Goal: Obtain resource: Download file/media

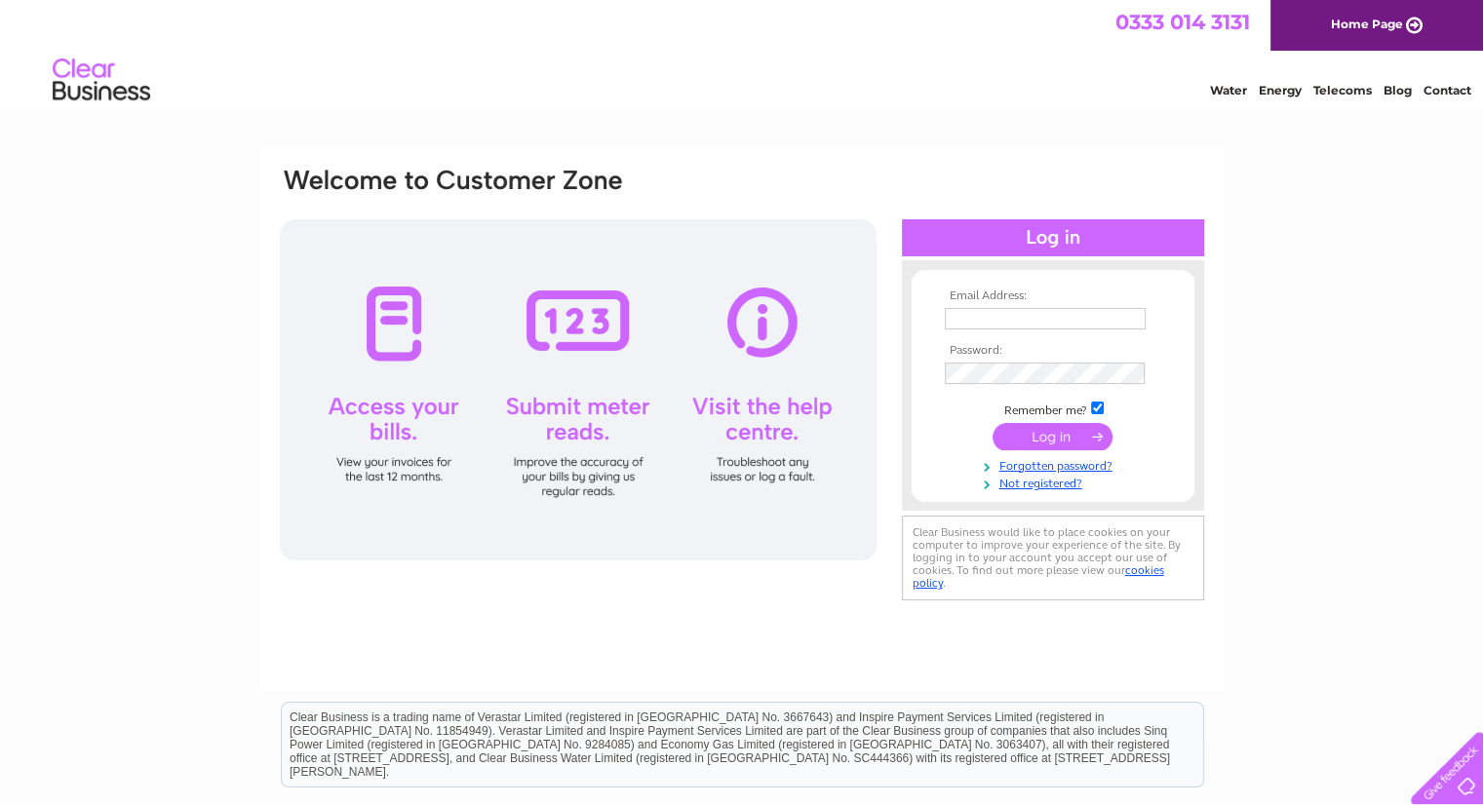
type input "office@msp-noble.co.uk"
click at [1066, 437] on input "submit" at bounding box center [1052, 436] width 120 height 27
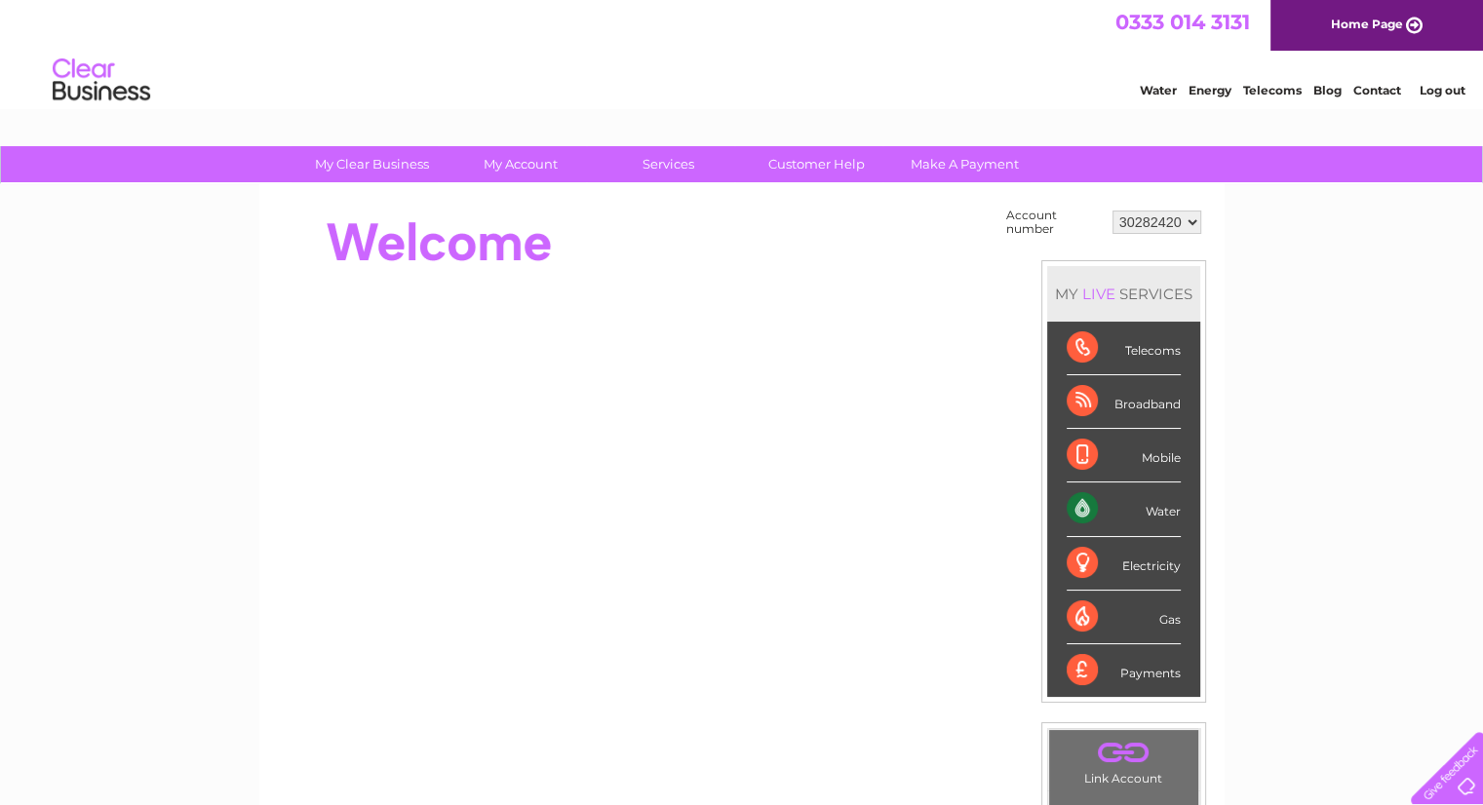
click at [1139, 230] on select "30282420" at bounding box center [1156, 222] width 89 height 23
click at [1164, 90] on link "Water" at bounding box center [1157, 90] width 37 height 15
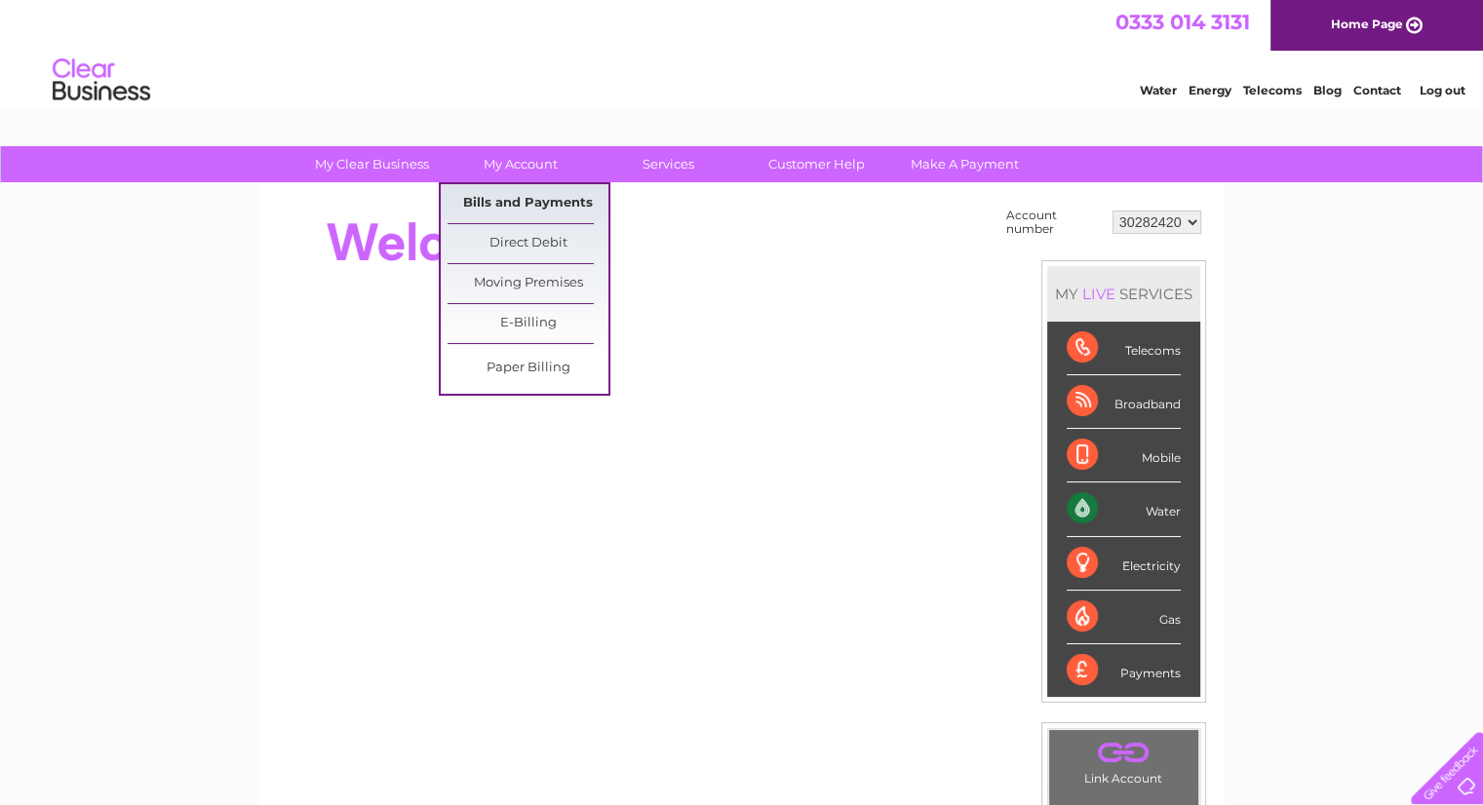
click at [536, 192] on link "Bills and Payments" at bounding box center [527, 203] width 161 height 39
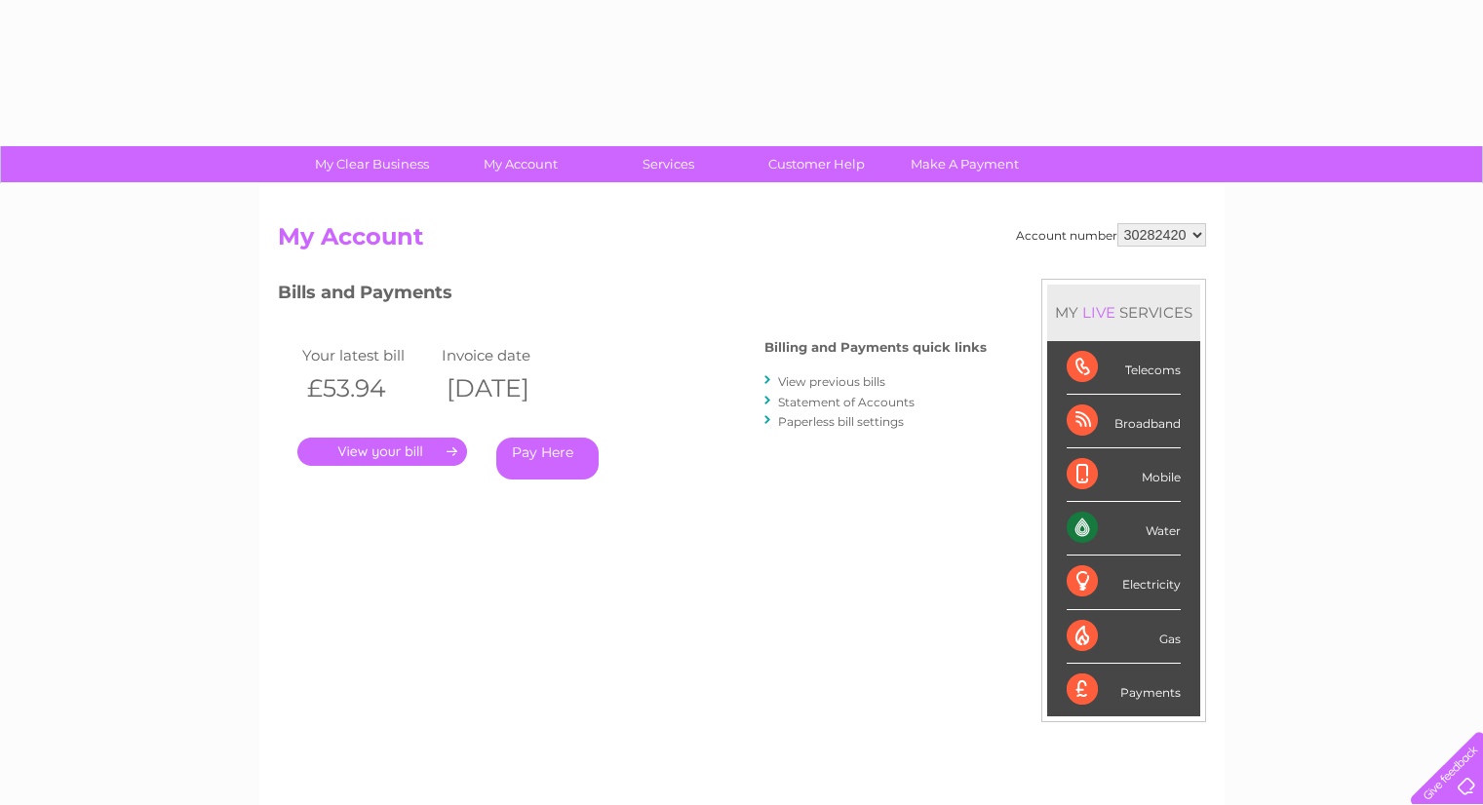
click at [520, 200] on div "Account number 30282420 My Account MY LIVE SERVICES Telecoms Broadband Mobile W…" at bounding box center [741, 506] width 965 height 645
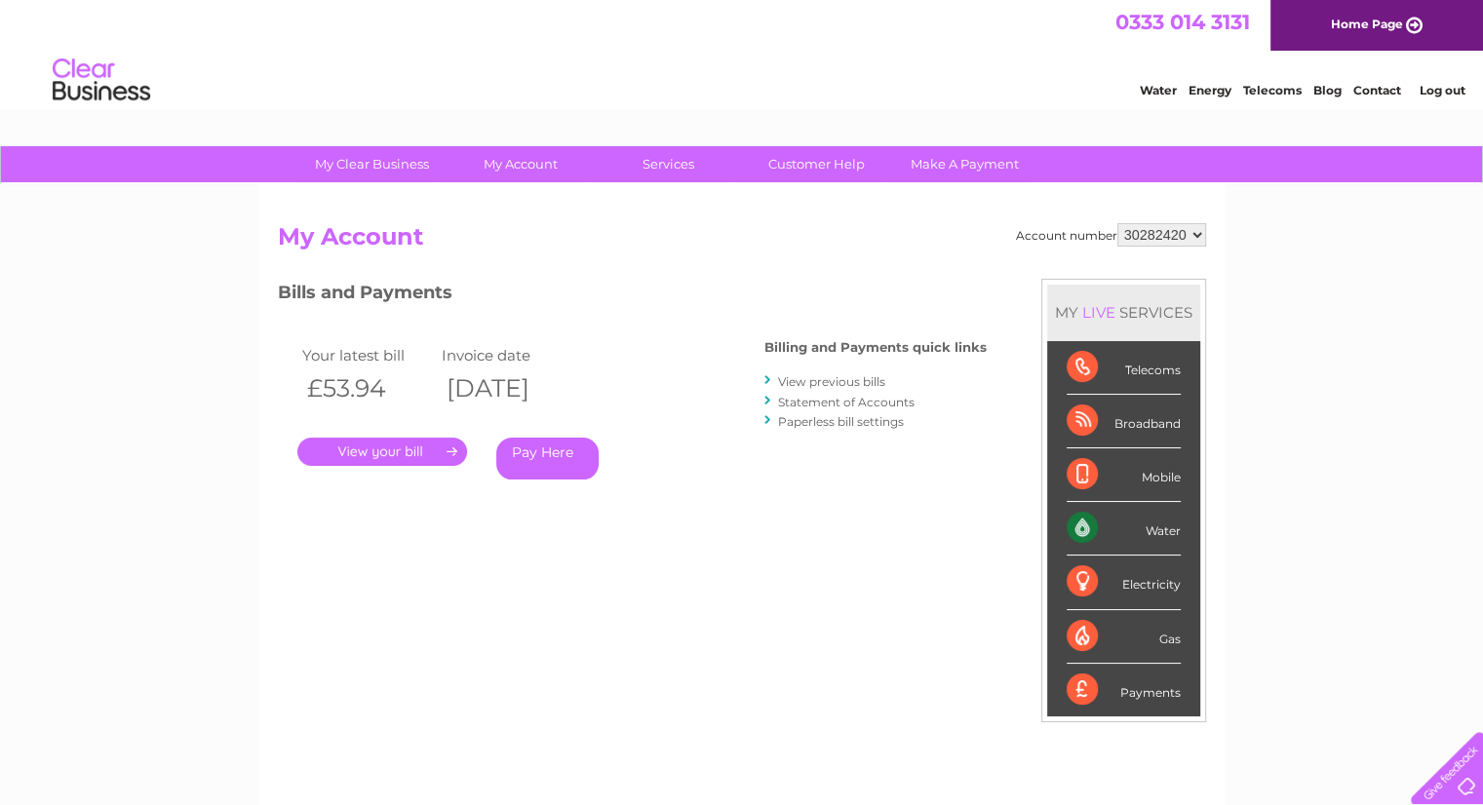
click at [860, 381] on link "View previous bills" at bounding box center [831, 381] width 107 height 15
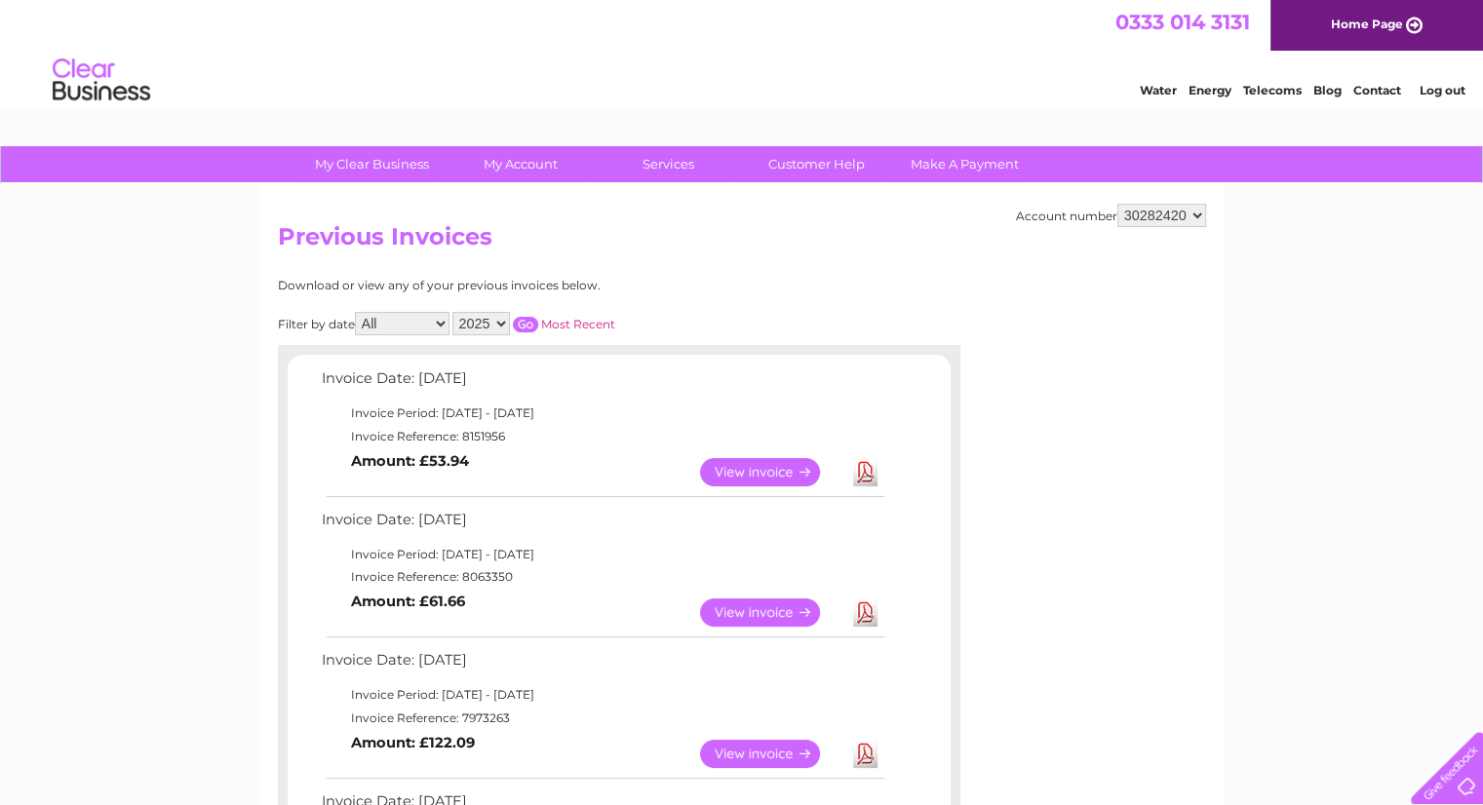
click at [487, 319] on select "2025 2024 2023" at bounding box center [481, 323] width 58 height 23
select select "2023"
click at [454, 312] on select "2025 2024 2023" at bounding box center [481, 323] width 58 height 23
click at [418, 321] on select "All January February March April May June July August September October Novembe…" at bounding box center [402, 323] width 95 height 23
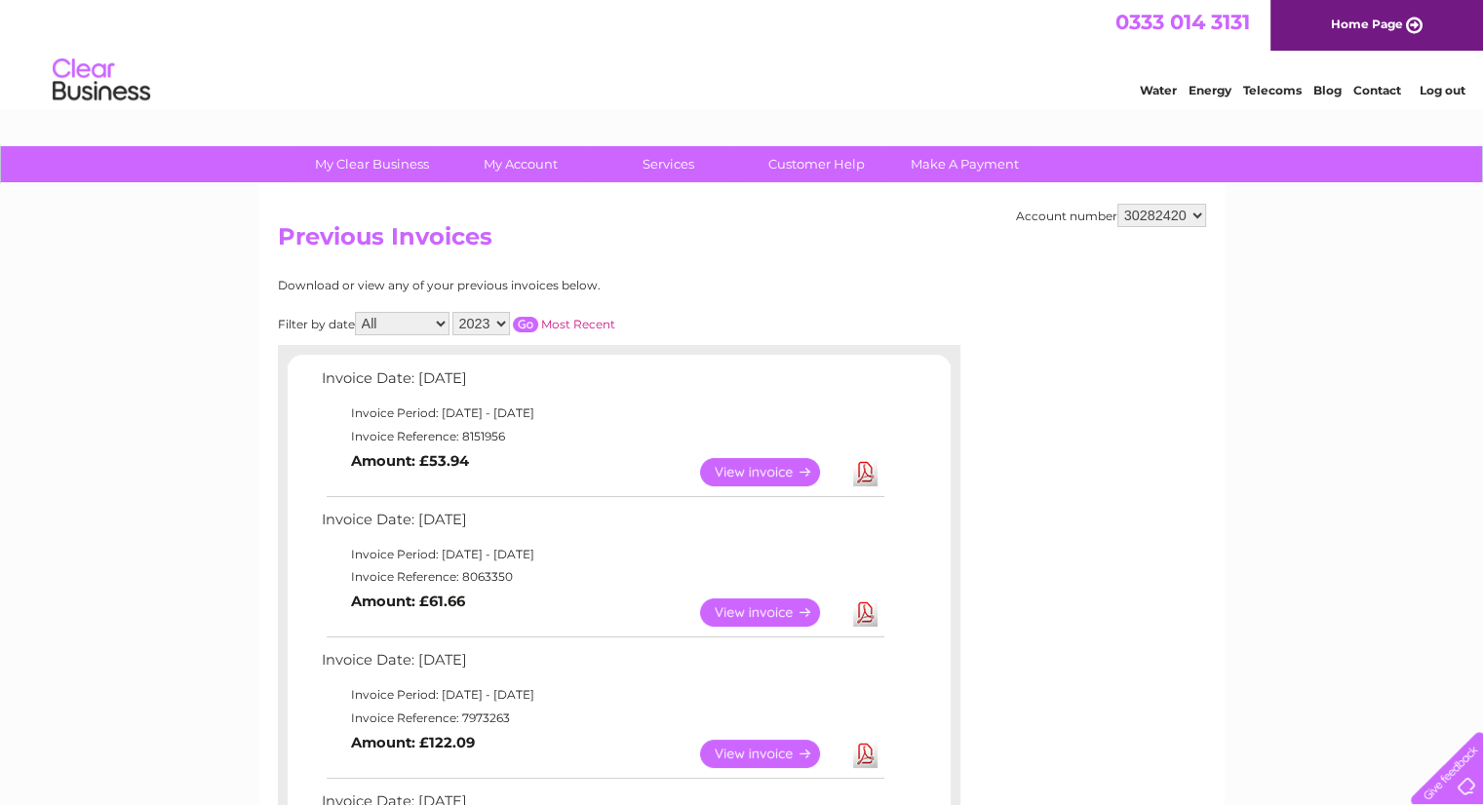
click at [565, 324] on link "Most Recent" at bounding box center [578, 324] width 74 height 15
click at [534, 323] on input "button" at bounding box center [525, 325] width 25 height 16
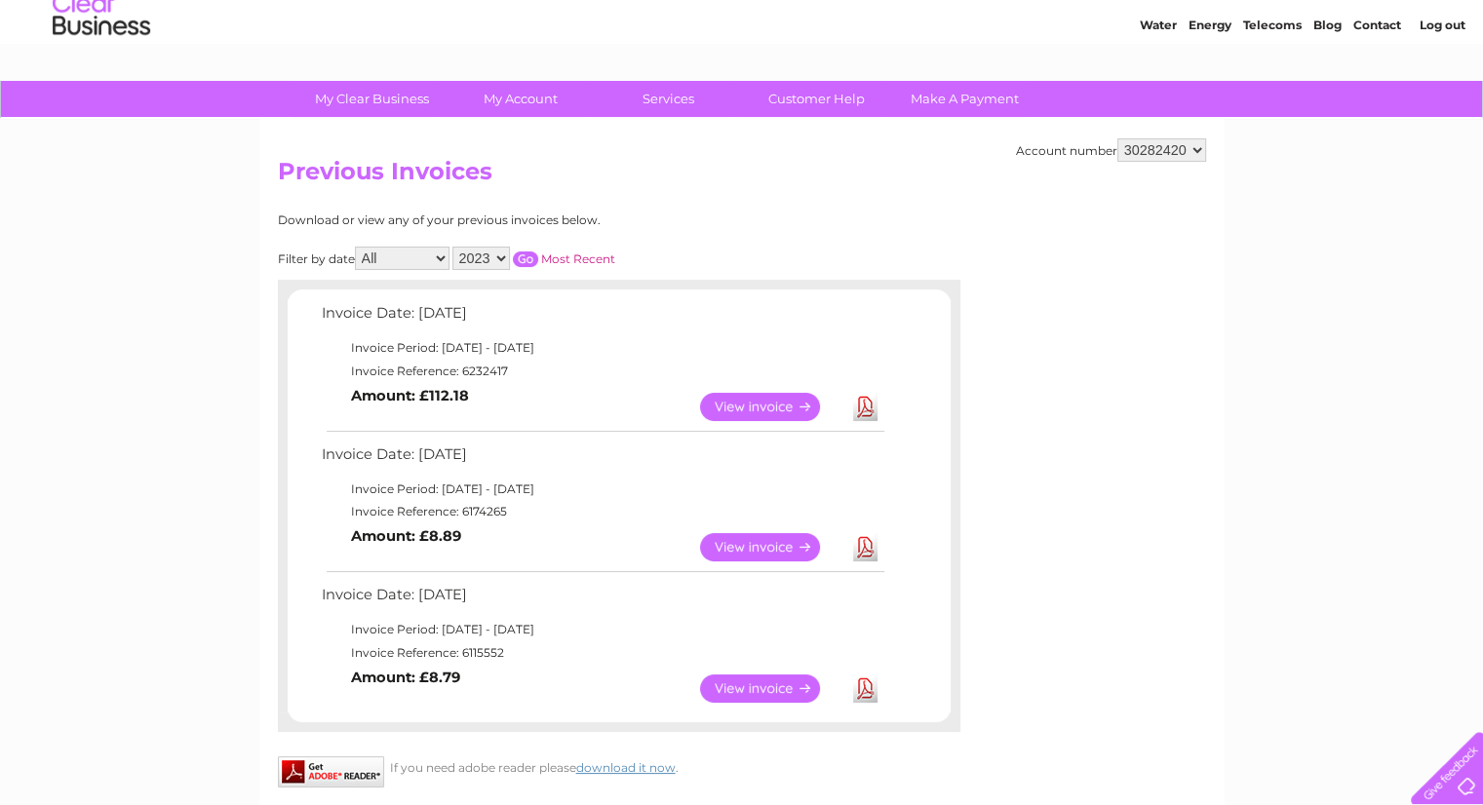
scroll to position [97, 0]
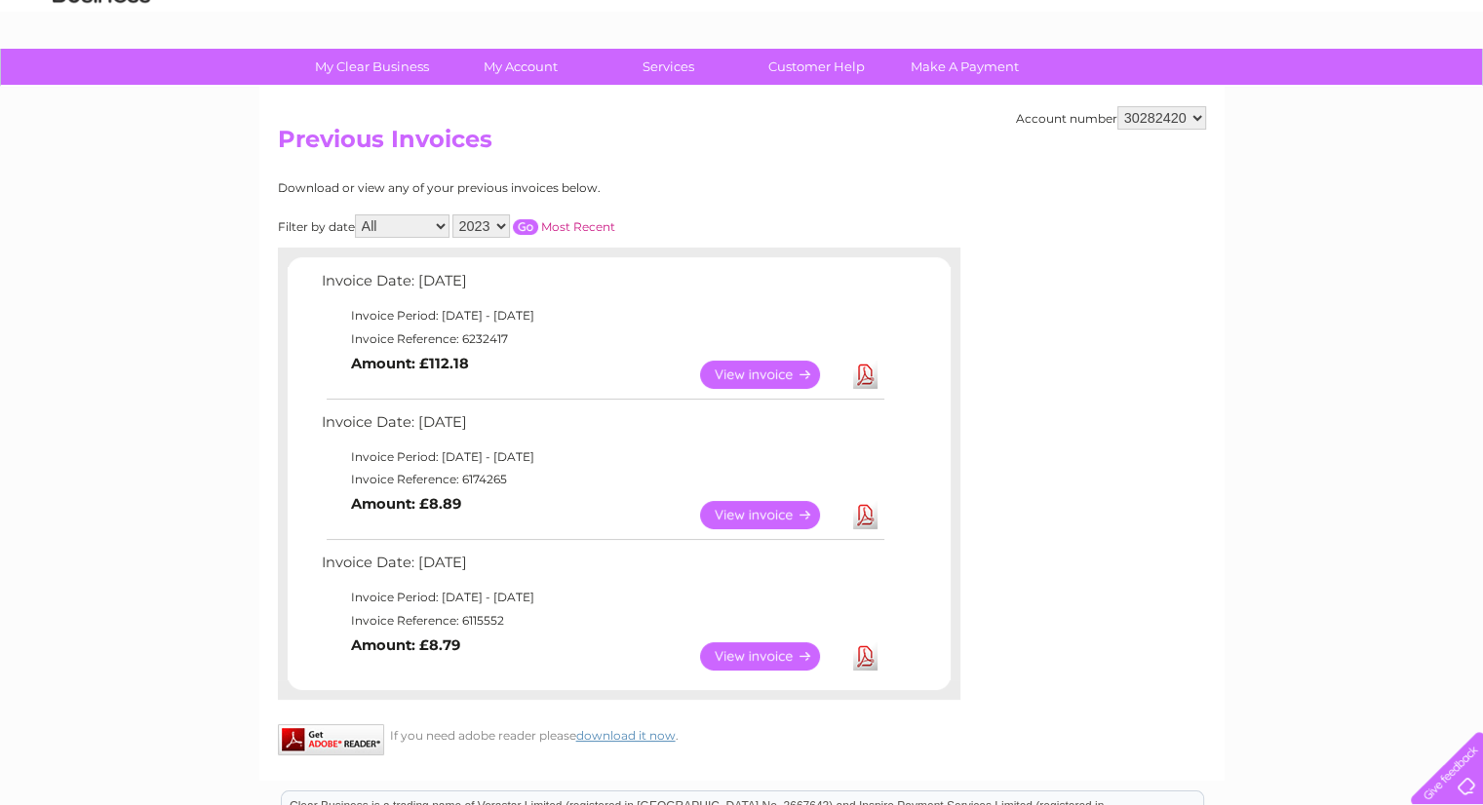
drag, startPoint x: 495, startPoint y: 220, endPoint x: 487, endPoint y: 229, distance: 11.7
click at [495, 220] on select "2025 2024 2023" at bounding box center [481, 225] width 58 height 23
click at [454, 214] on select "2025 2024 2023" at bounding box center [481, 225] width 58 height 23
click at [525, 228] on input "button" at bounding box center [525, 227] width 25 height 16
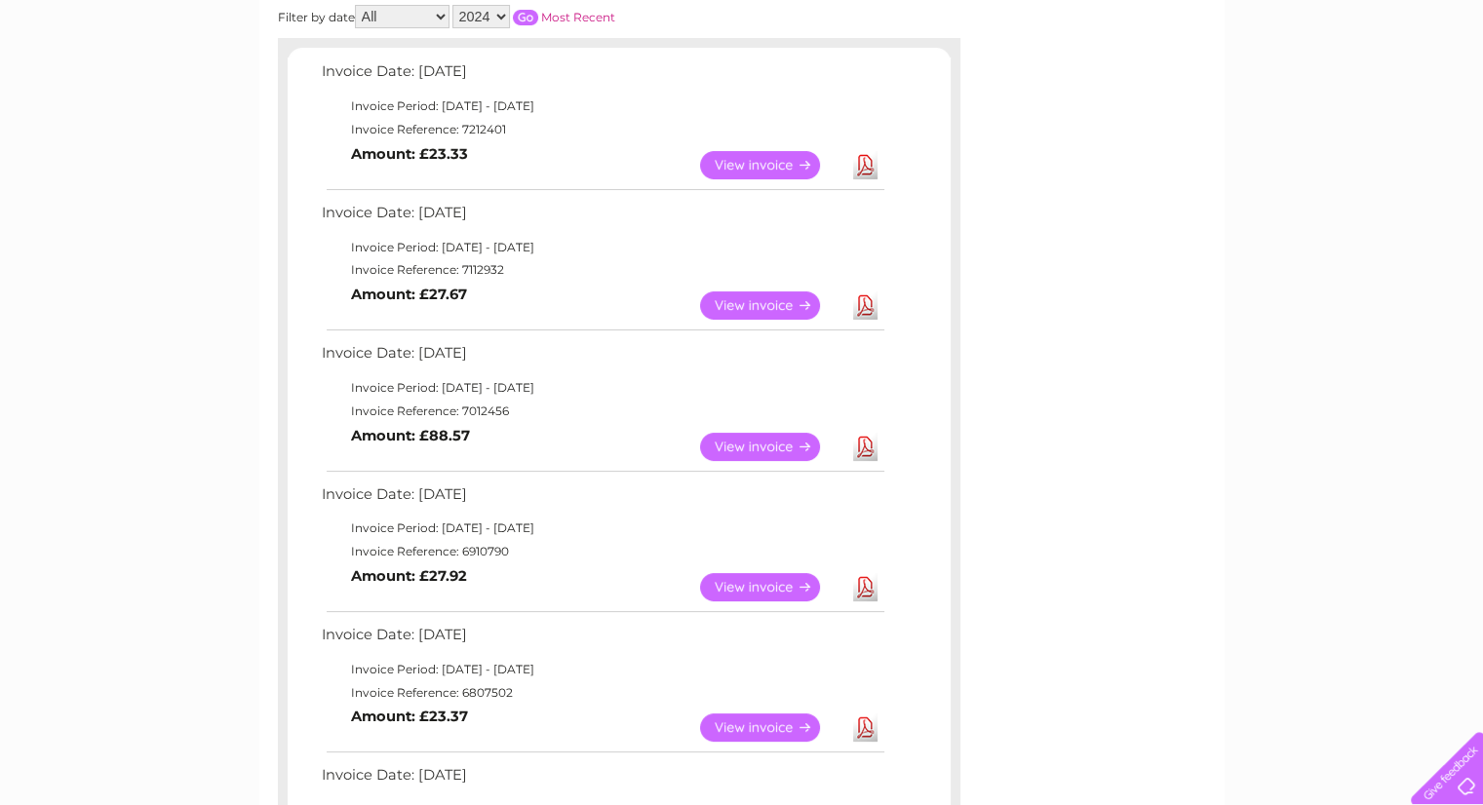
scroll to position [195, 0]
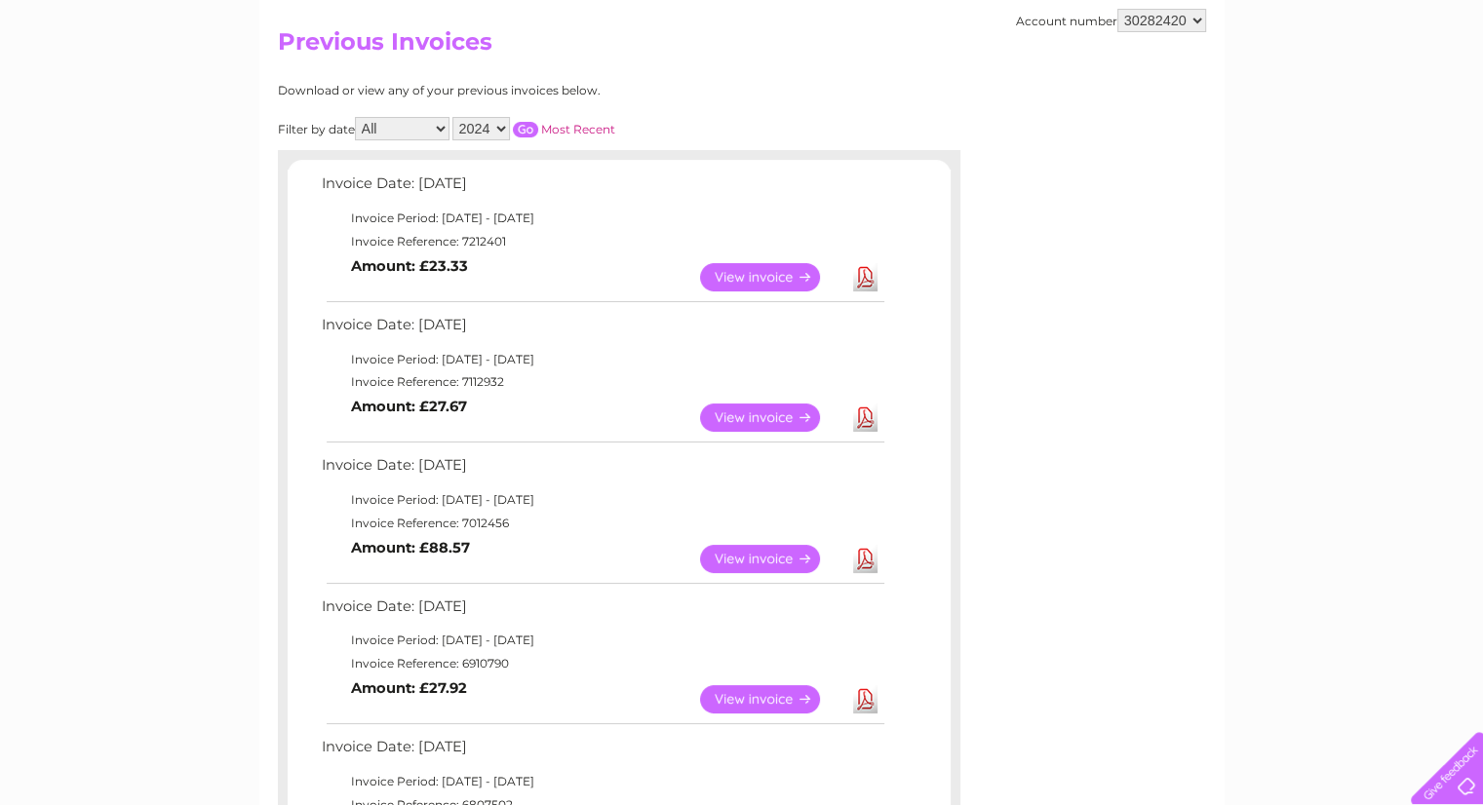
click at [474, 126] on select "2025 2024 2023" at bounding box center [481, 128] width 58 height 23
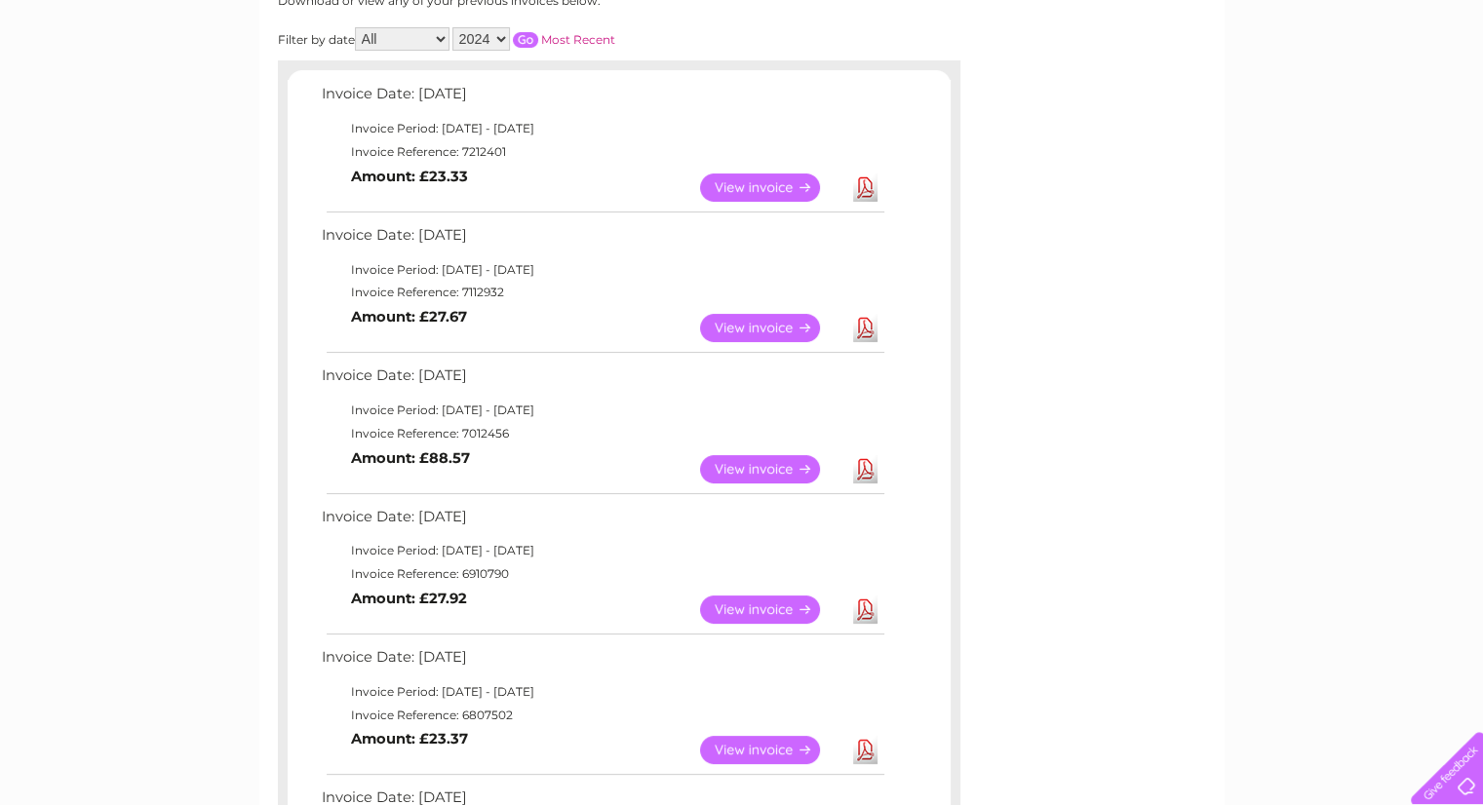
scroll to position [0, 0]
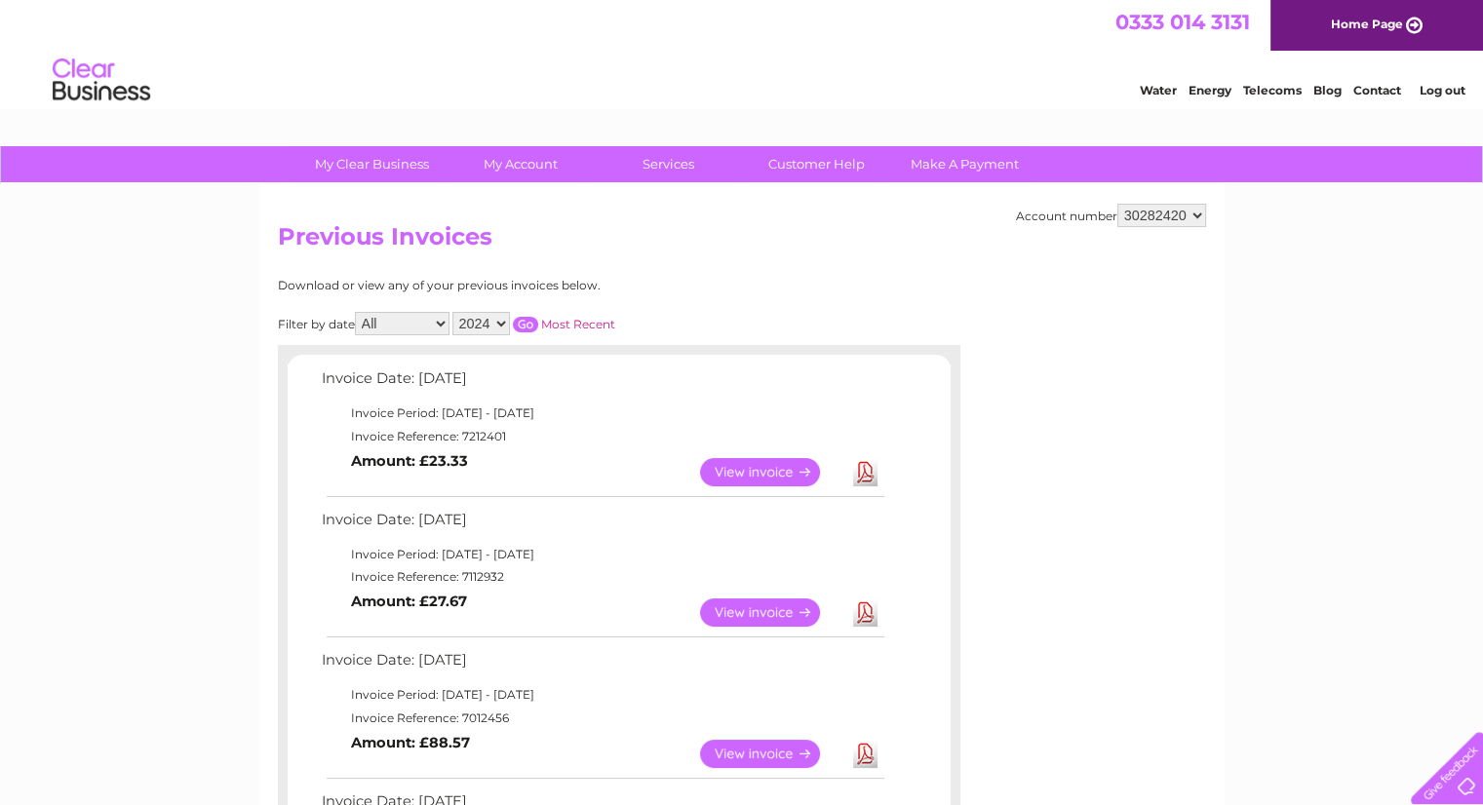
click at [485, 314] on select "2025 2024 2023" at bounding box center [481, 323] width 58 height 23
select select "2025"
click at [454, 312] on select "2025 2024 2023" at bounding box center [481, 323] width 58 height 23
click at [529, 325] on input "button" at bounding box center [525, 325] width 25 height 16
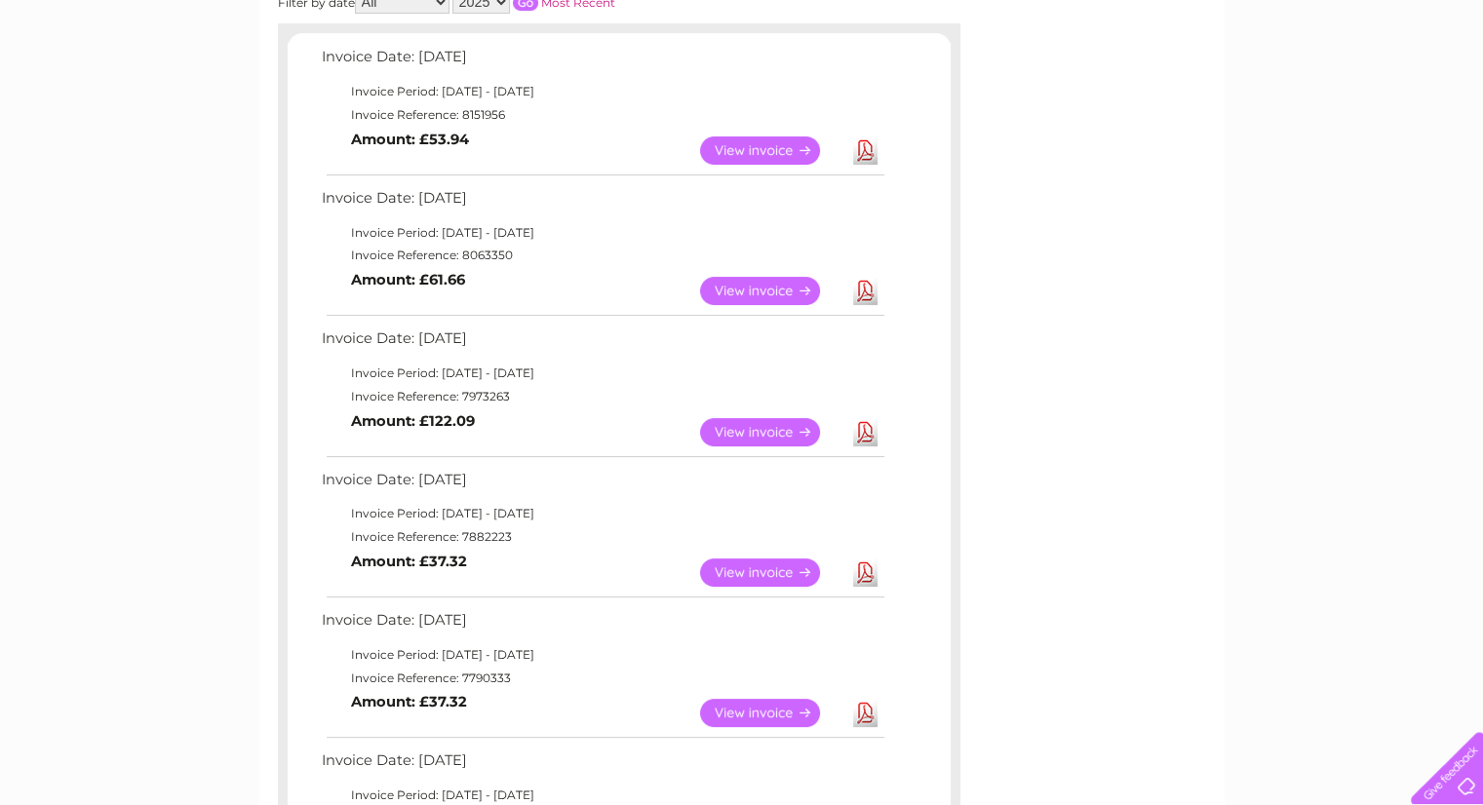
scroll to position [292, 0]
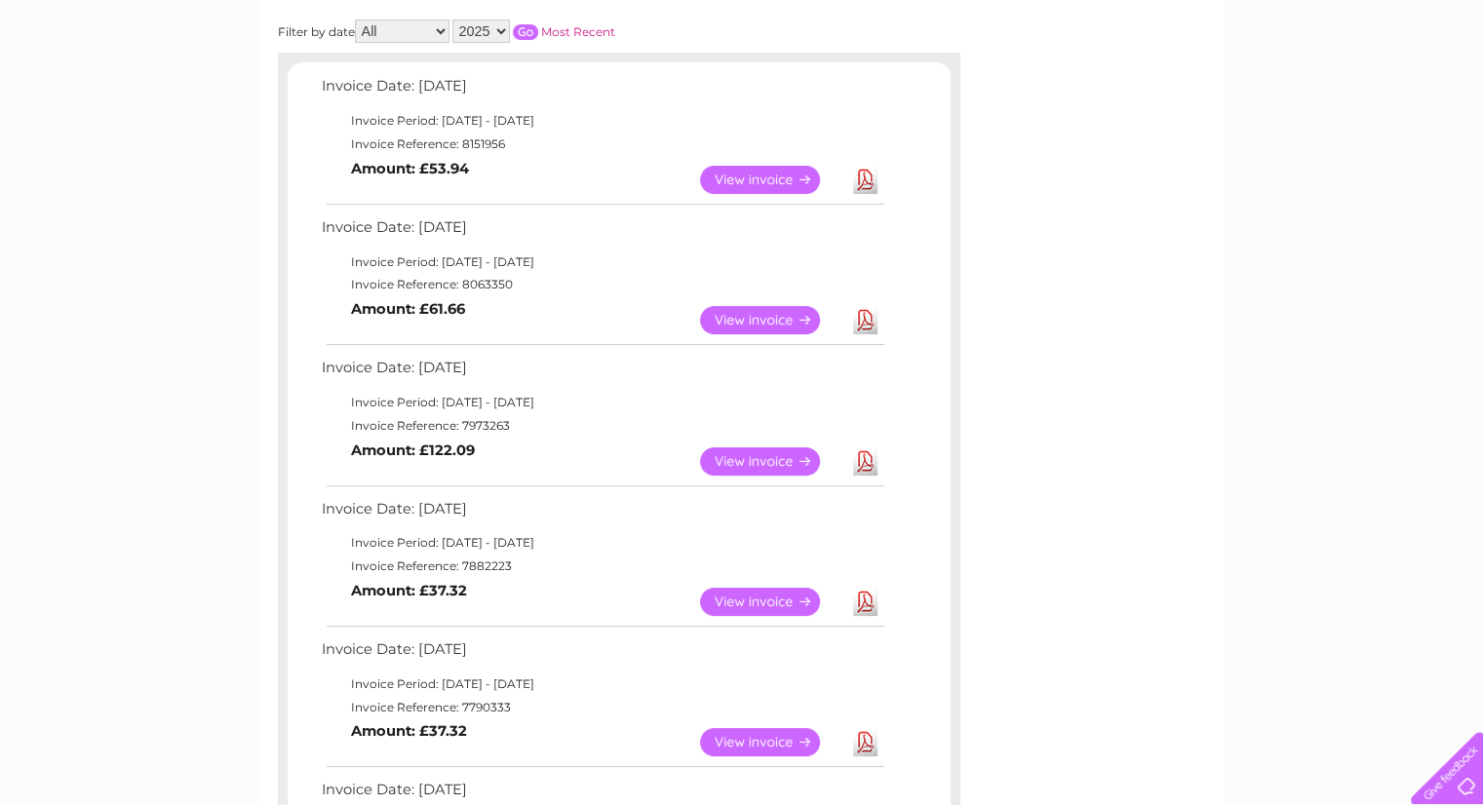
click at [791, 176] on link "View" at bounding box center [771, 180] width 143 height 28
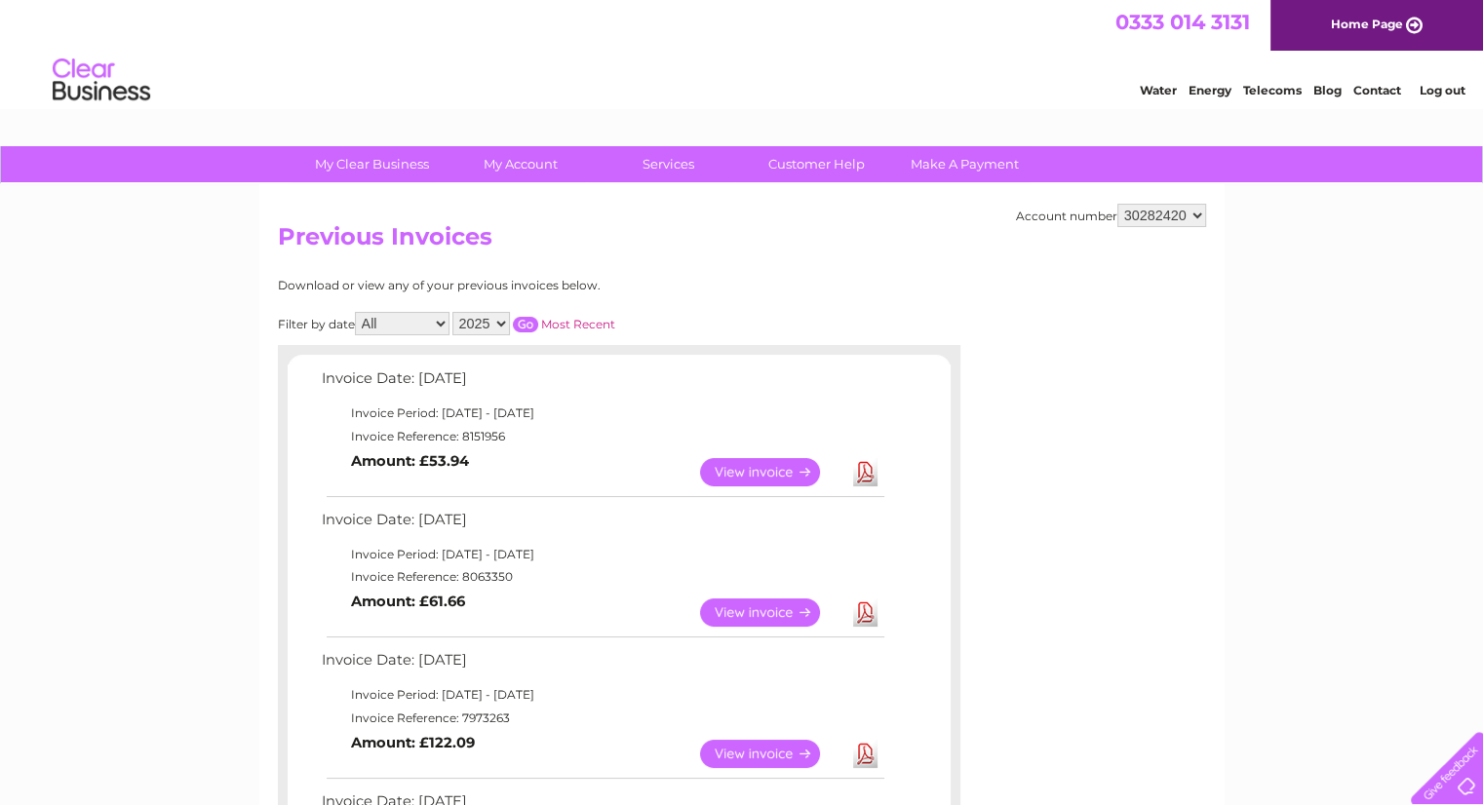
click at [864, 464] on link "Download" at bounding box center [865, 472] width 24 height 28
click at [735, 469] on link "View" at bounding box center [771, 472] width 143 height 28
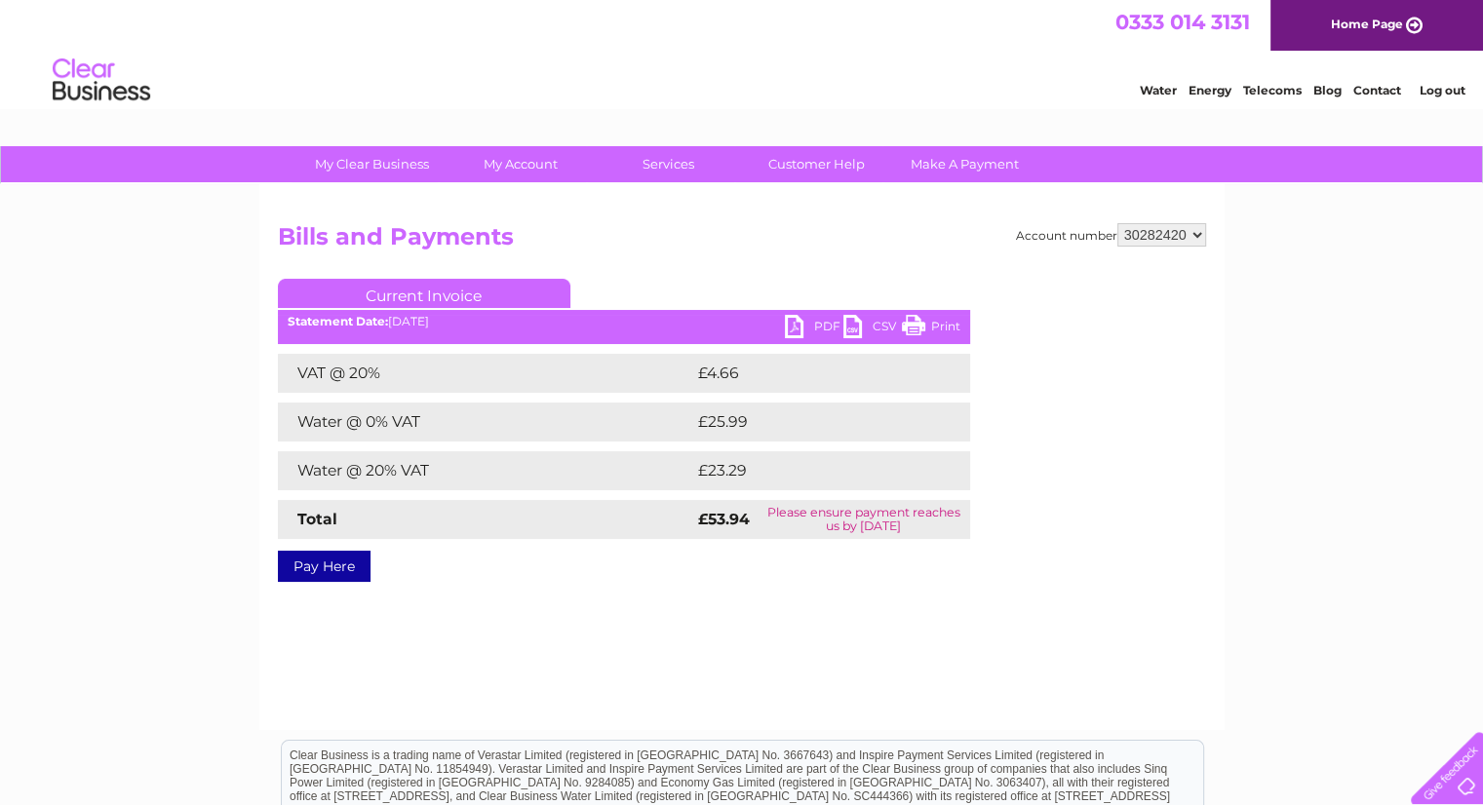
click at [799, 333] on link "PDF" at bounding box center [814, 329] width 58 height 28
click at [1154, 231] on select "30282420" at bounding box center [1161, 234] width 89 height 23
drag, startPoint x: 1154, startPoint y: 231, endPoint x: 882, endPoint y: 198, distance: 274.0
click at [1154, 231] on select "30282420" at bounding box center [1161, 234] width 89 height 23
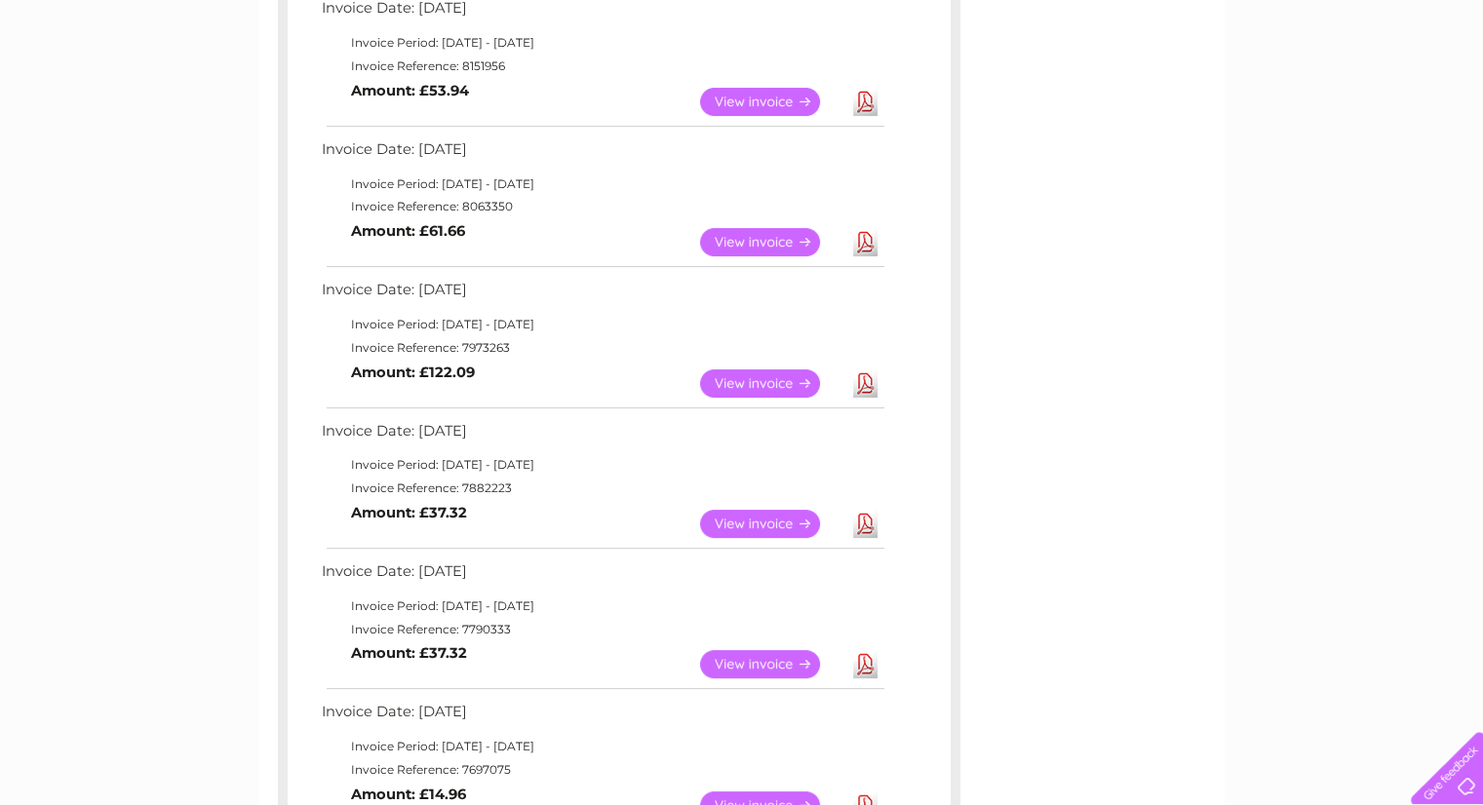
scroll to position [487, 0]
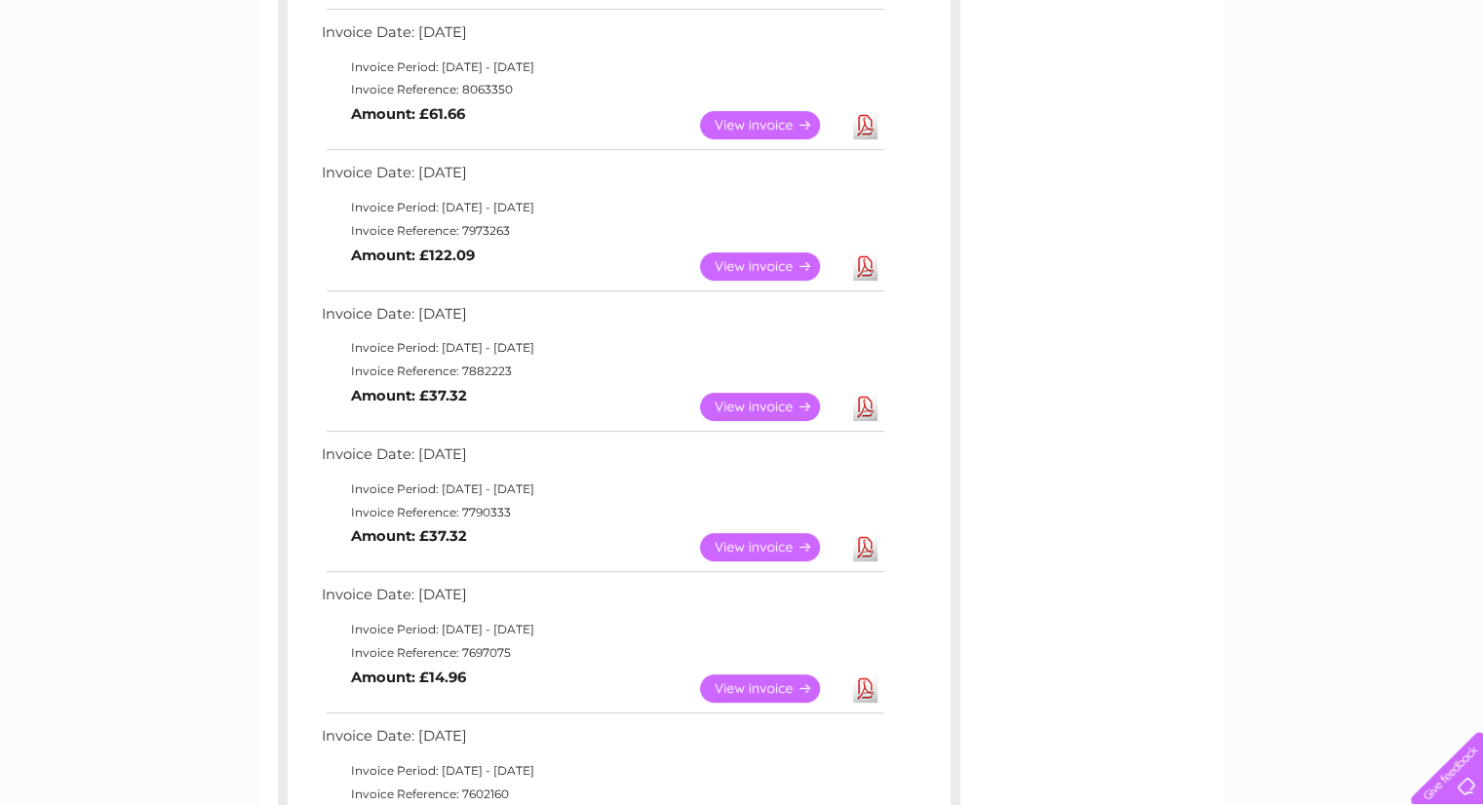
click at [767, 543] on link "View" at bounding box center [771, 547] width 143 height 28
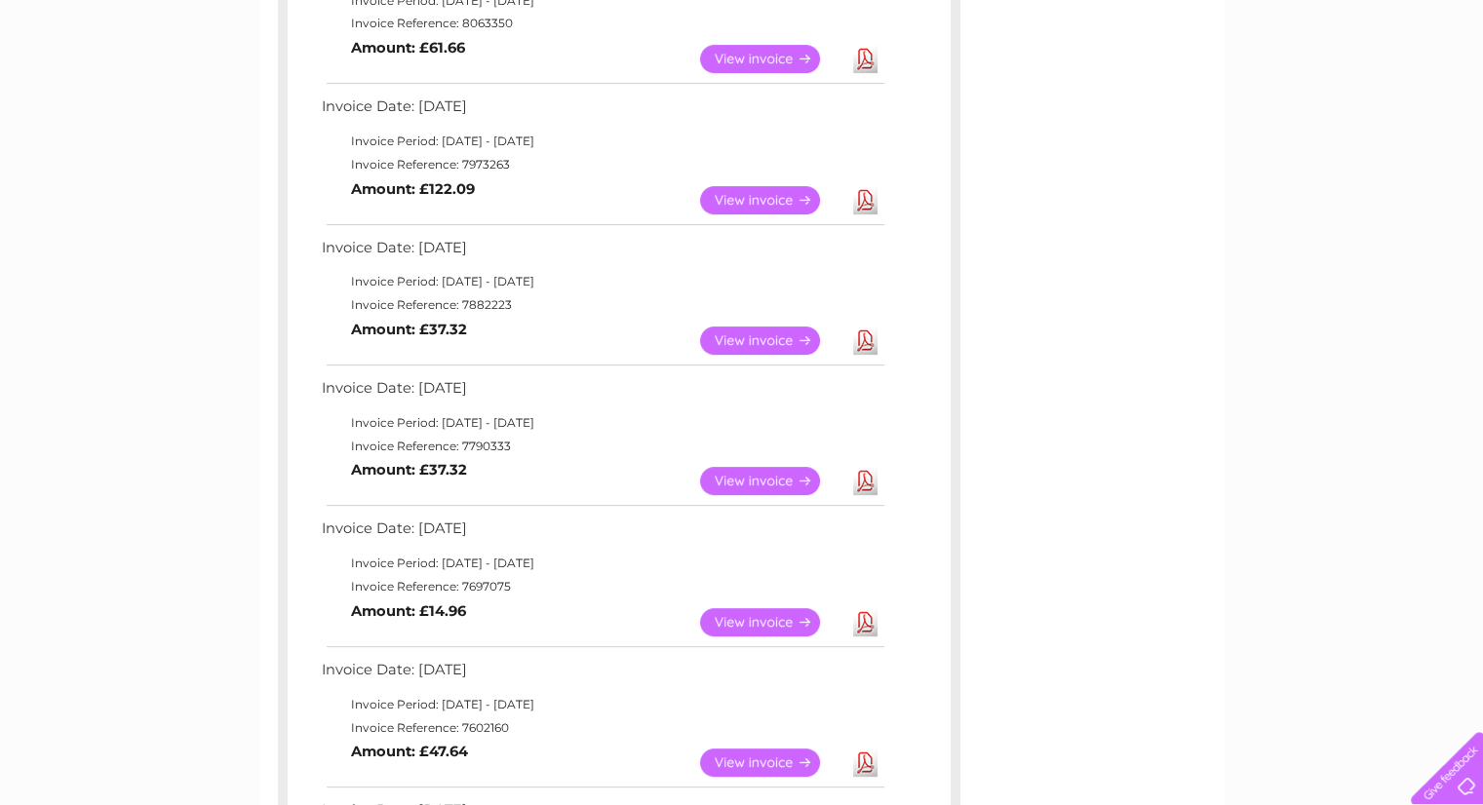
scroll to position [585, 0]
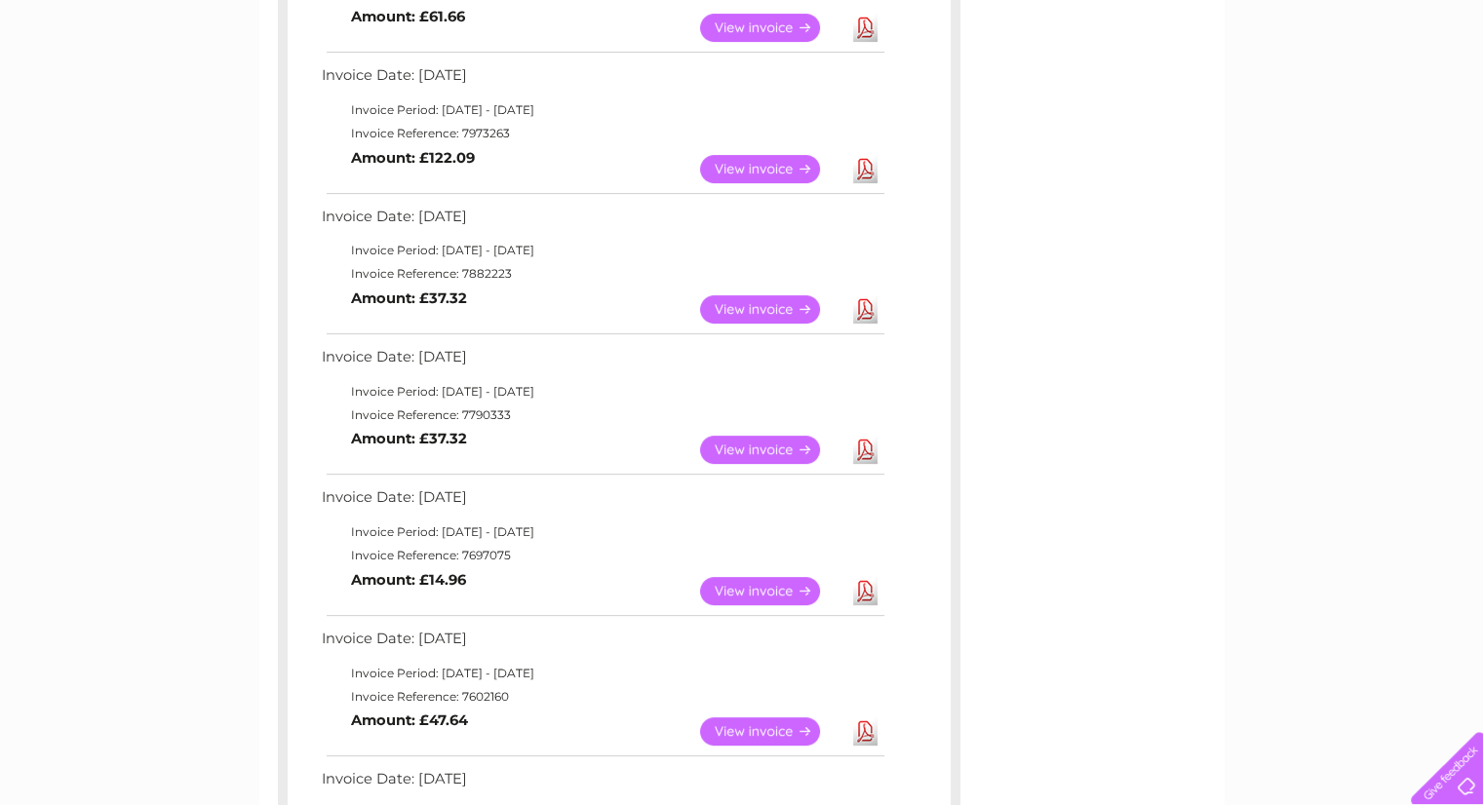
click at [774, 586] on link "View" at bounding box center [771, 591] width 143 height 28
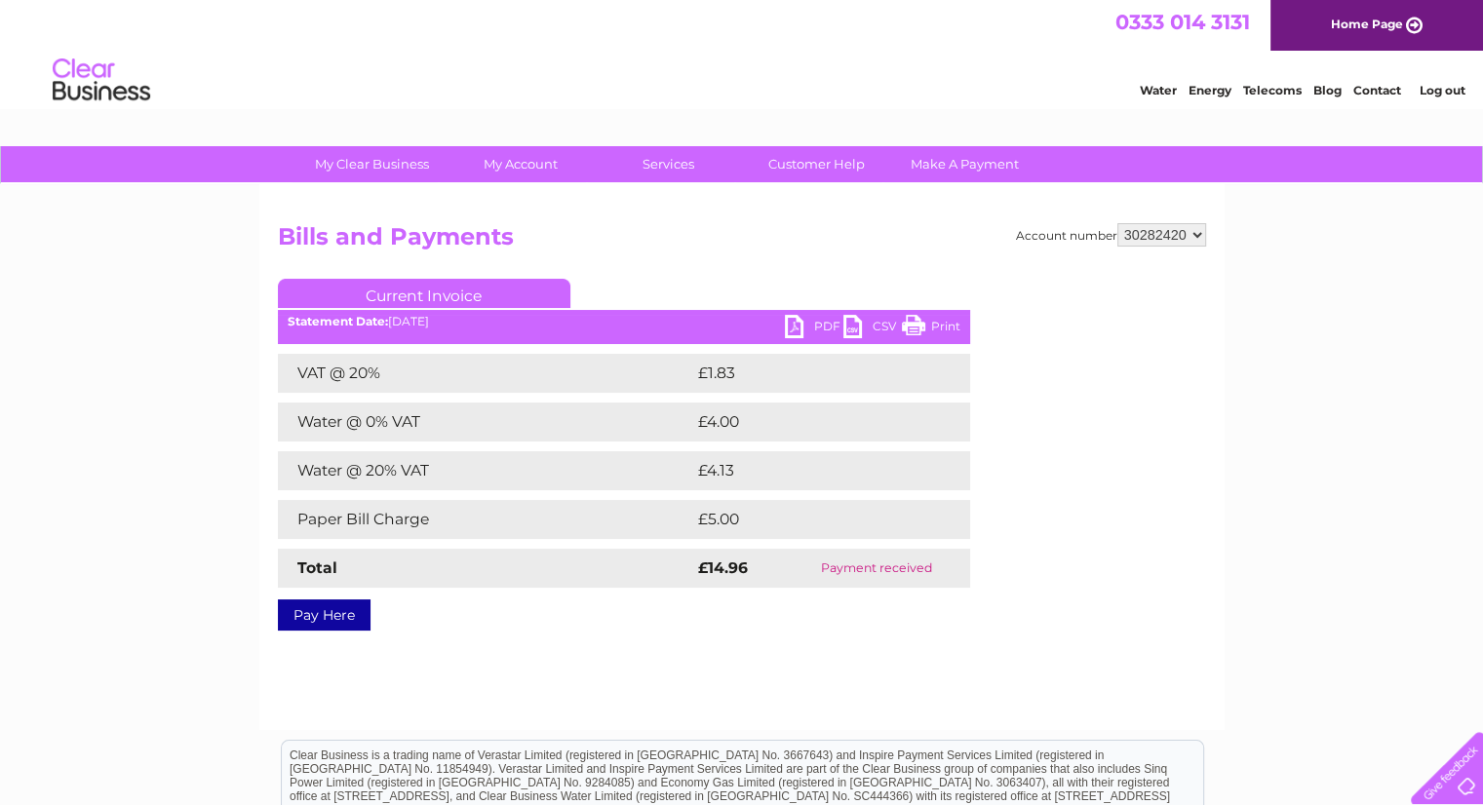
click at [808, 328] on link "PDF" at bounding box center [814, 329] width 58 height 28
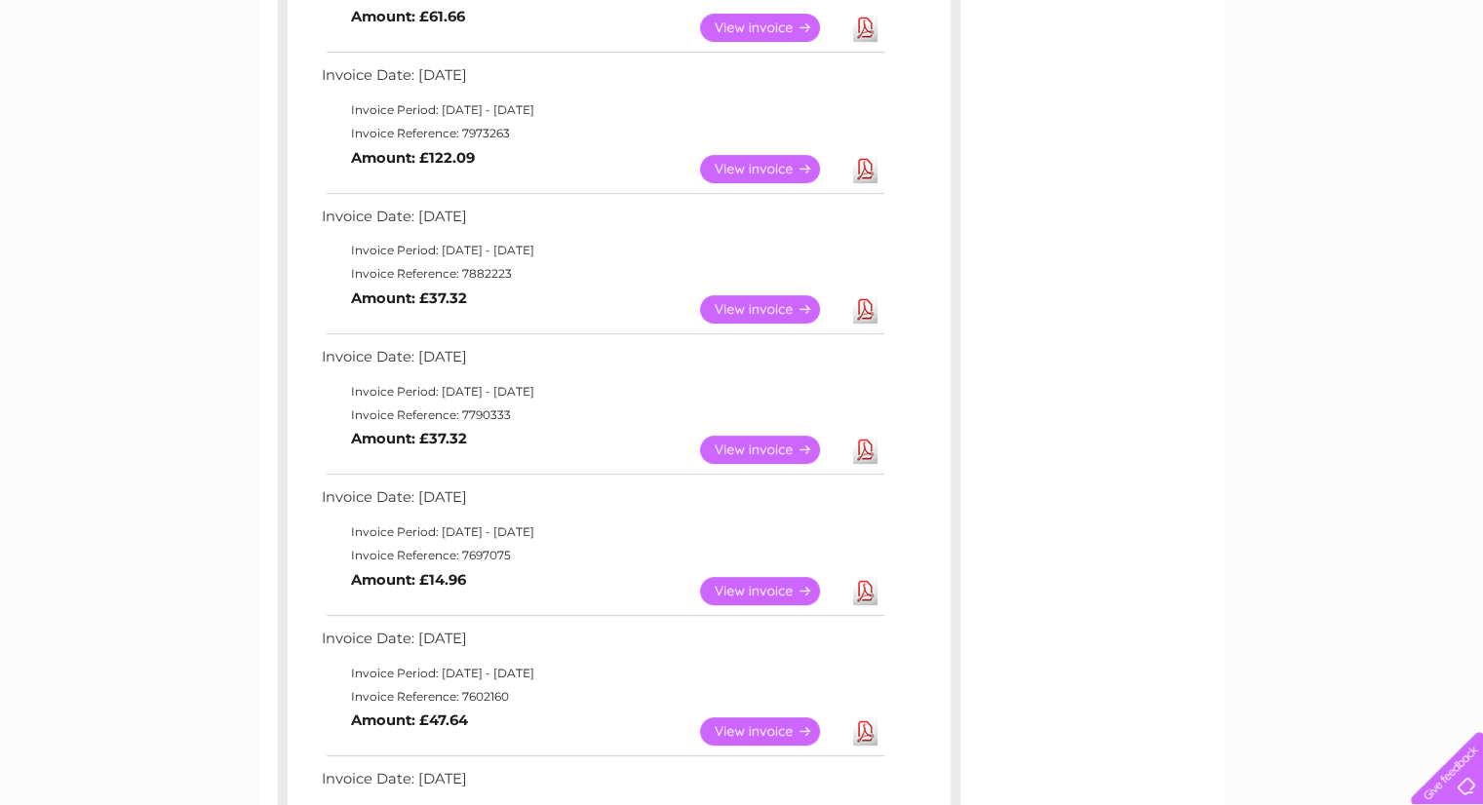
click at [746, 445] on link "View" at bounding box center [771, 450] width 143 height 28
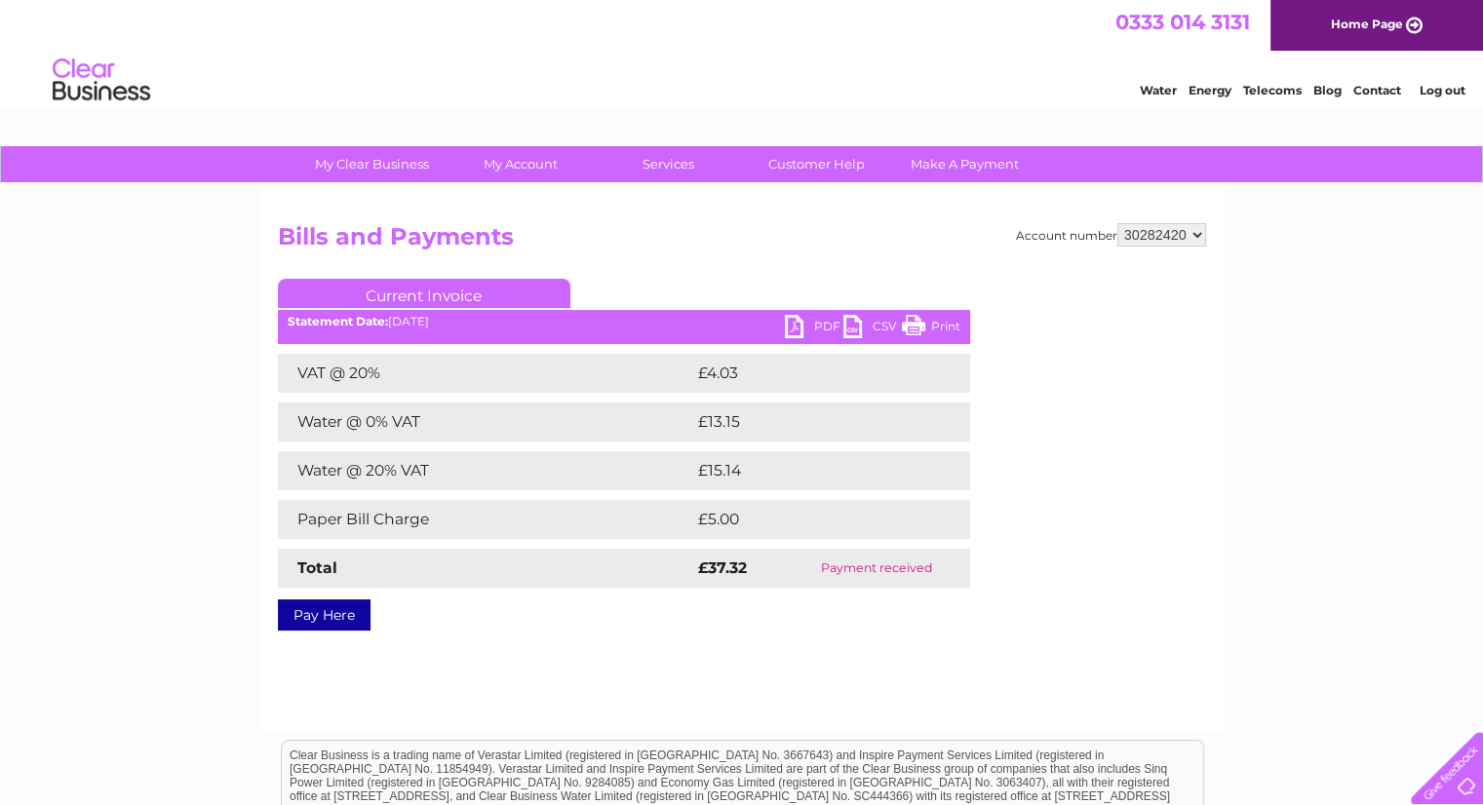
click at [827, 325] on link "PDF" at bounding box center [814, 329] width 58 height 28
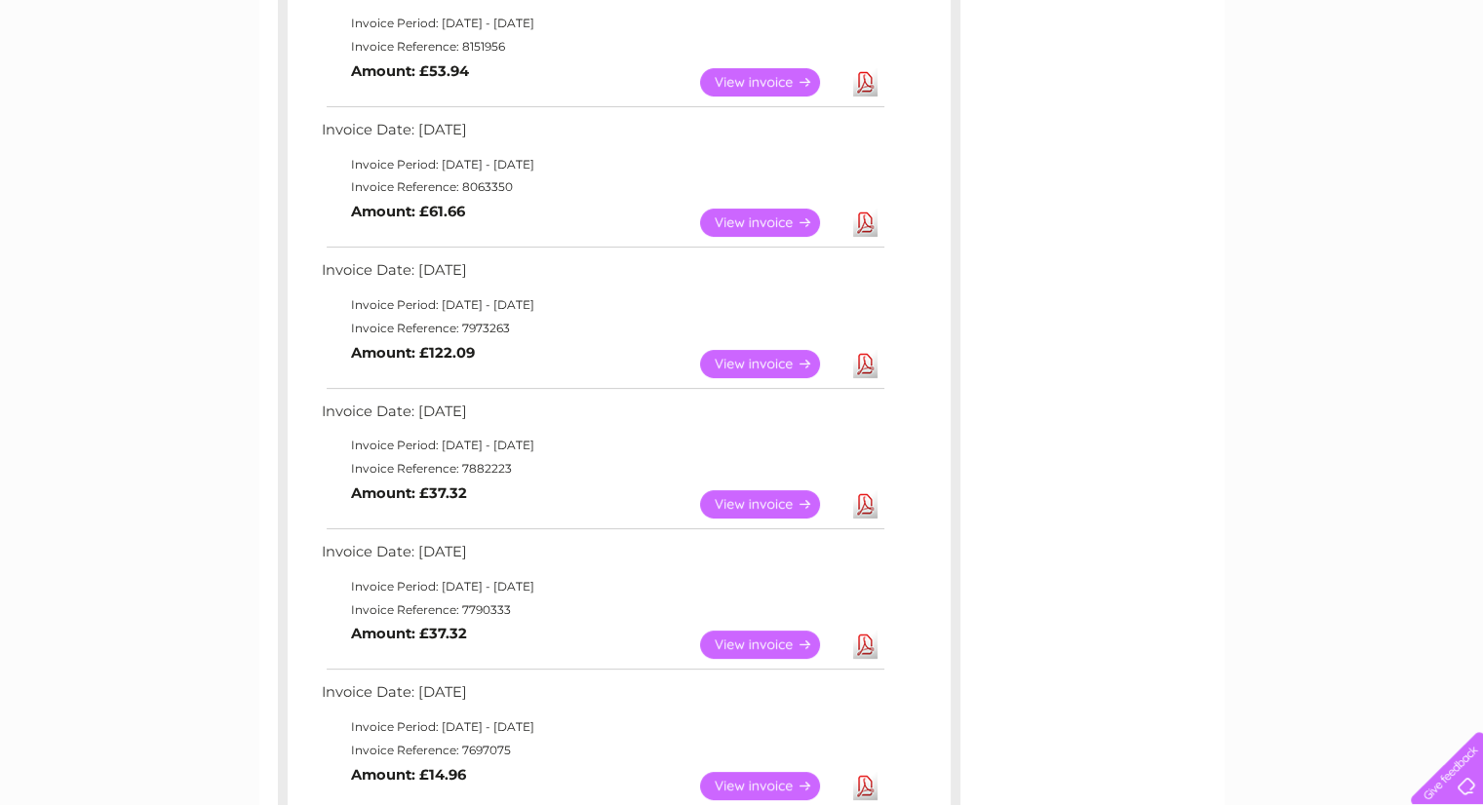
scroll to position [292, 0]
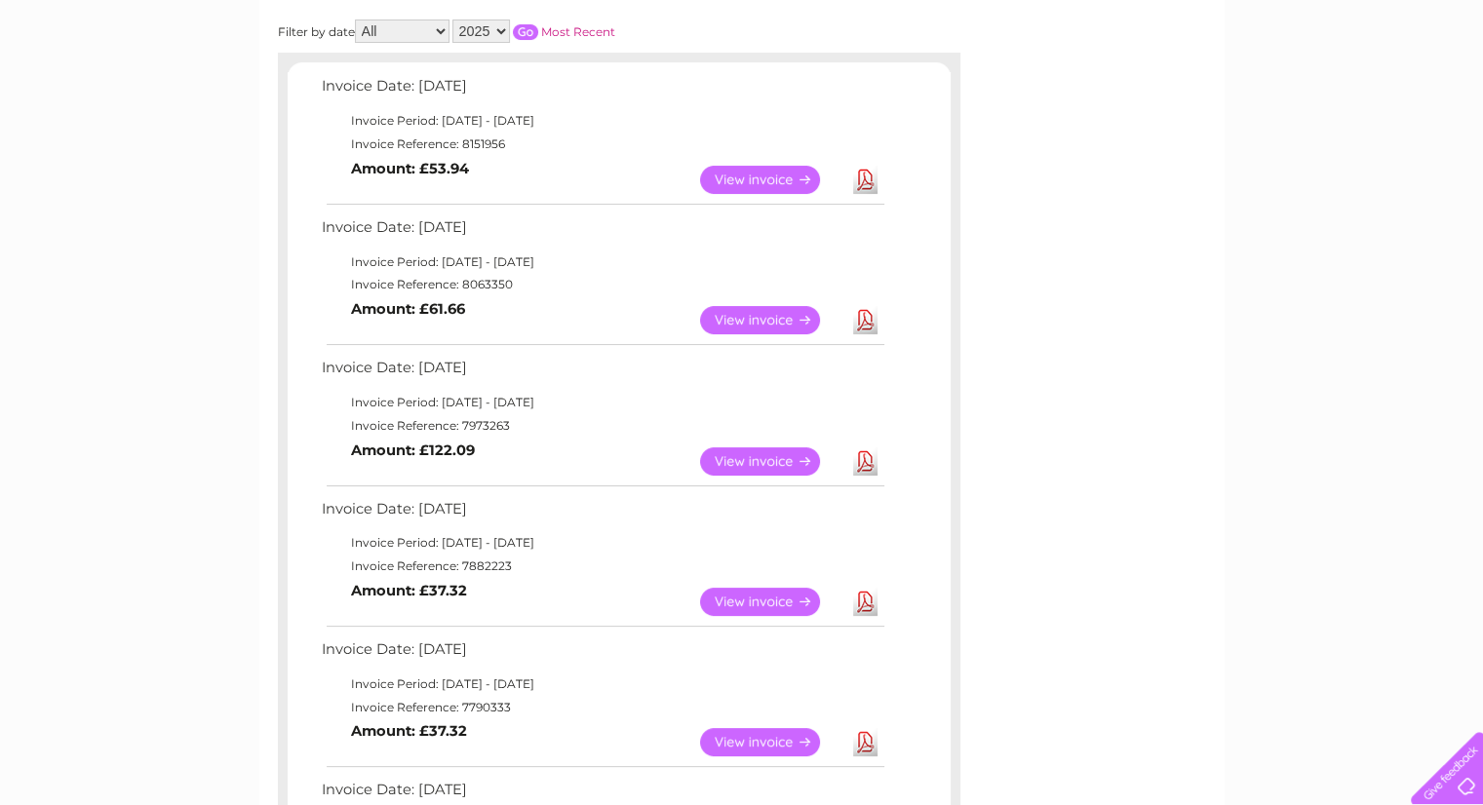
click at [762, 605] on link "View" at bounding box center [771, 602] width 143 height 28
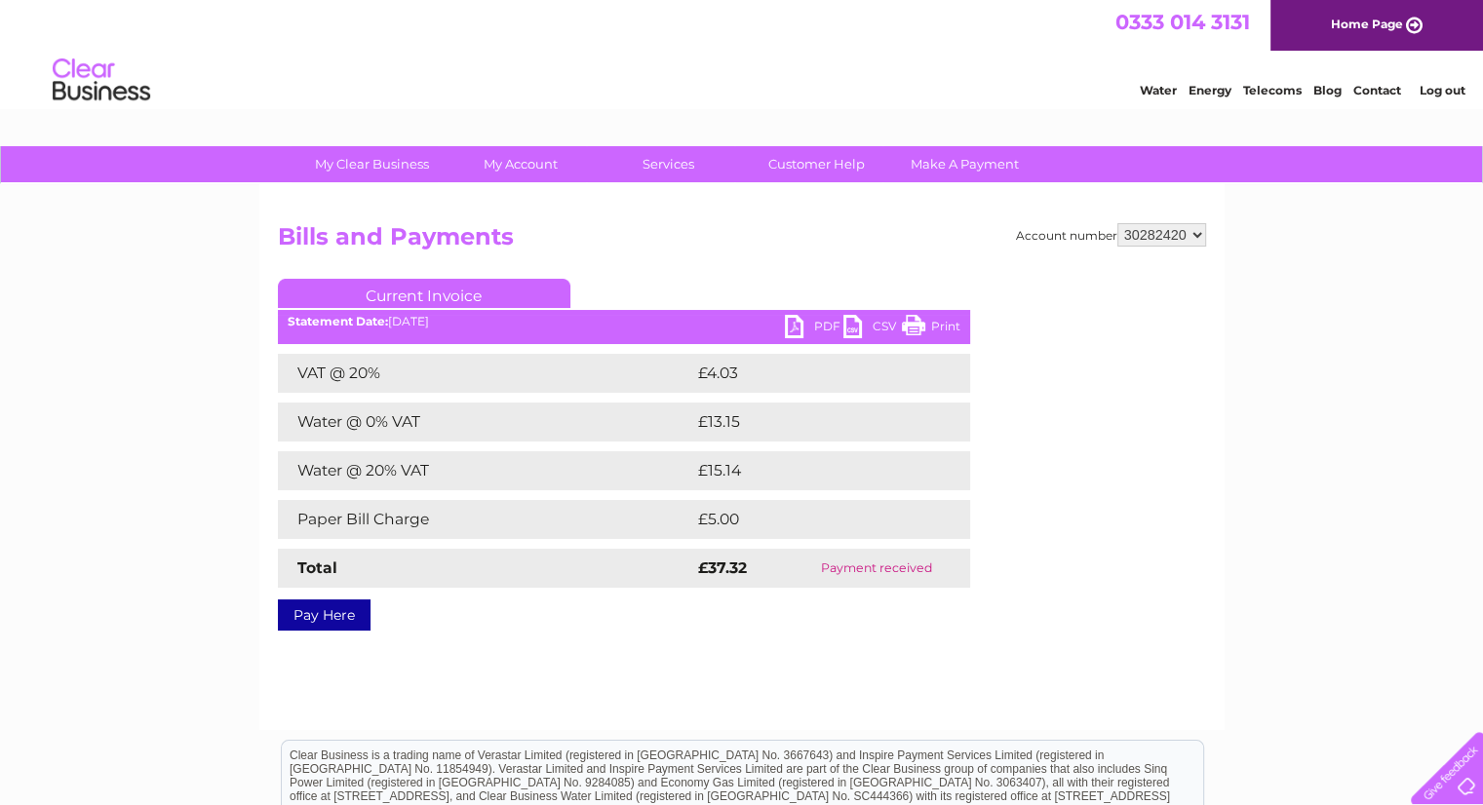
click at [800, 330] on link "PDF" at bounding box center [814, 329] width 58 height 28
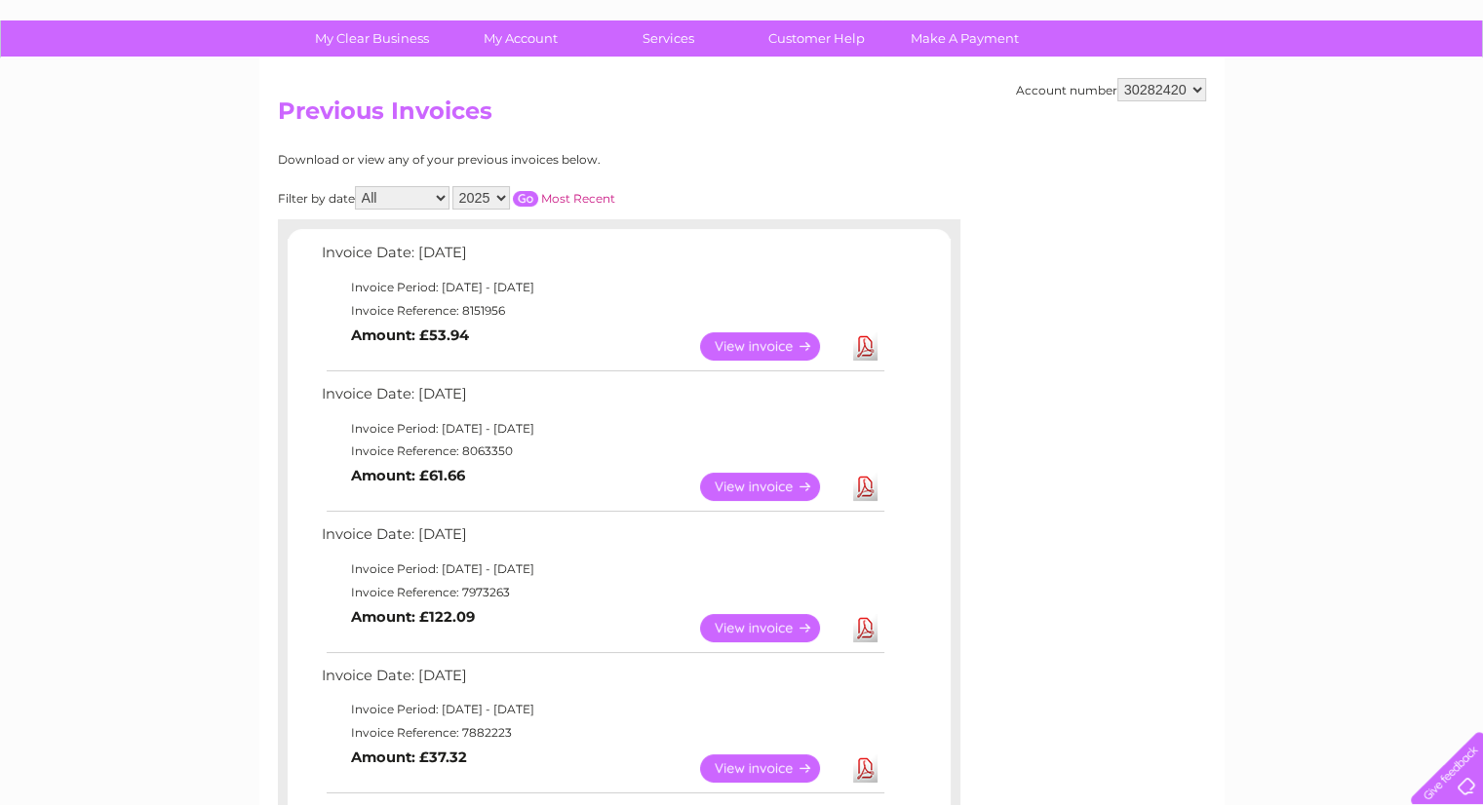
scroll to position [97, 0]
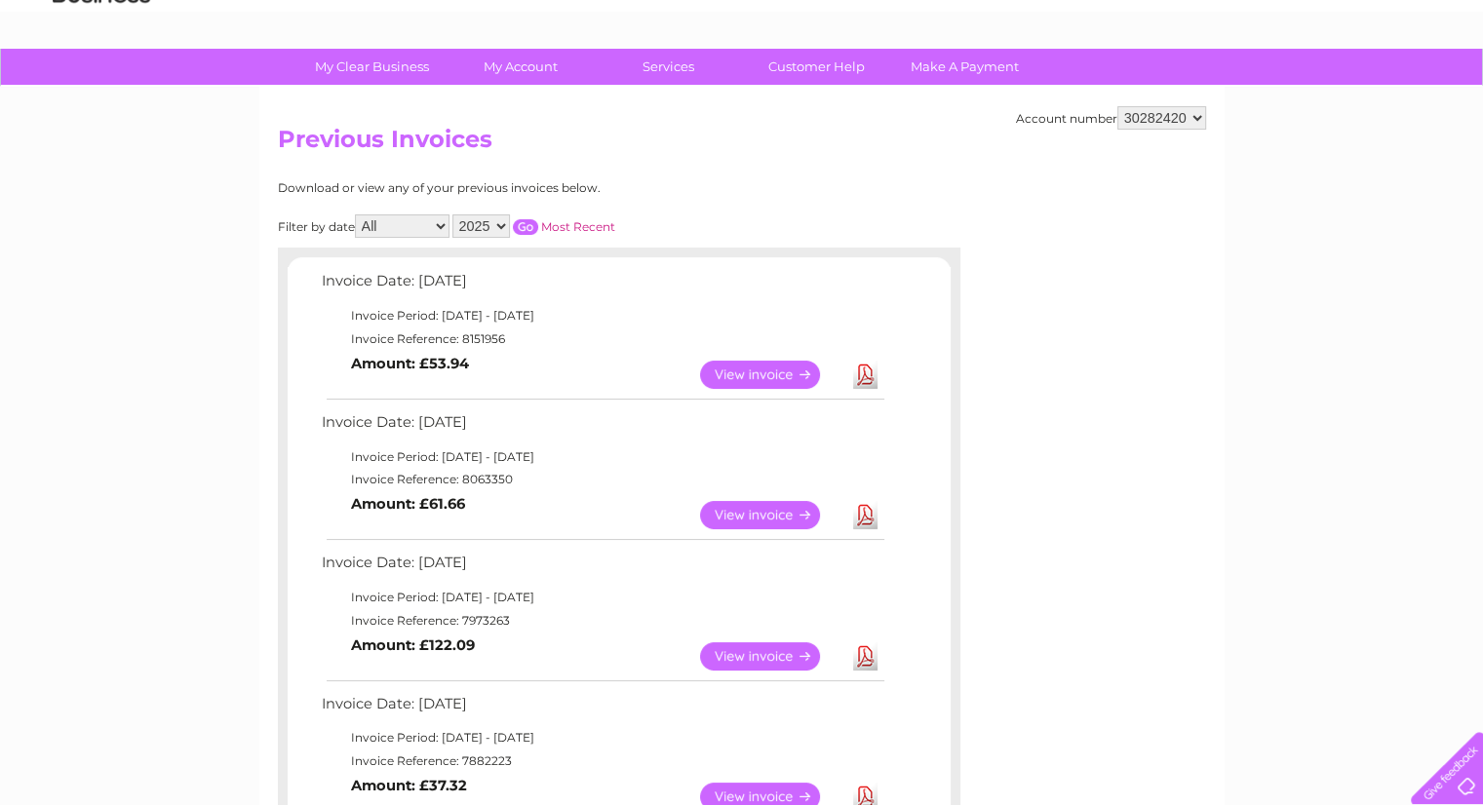
click at [767, 649] on link "View" at bounding box center [771, 656] width 143 height 28
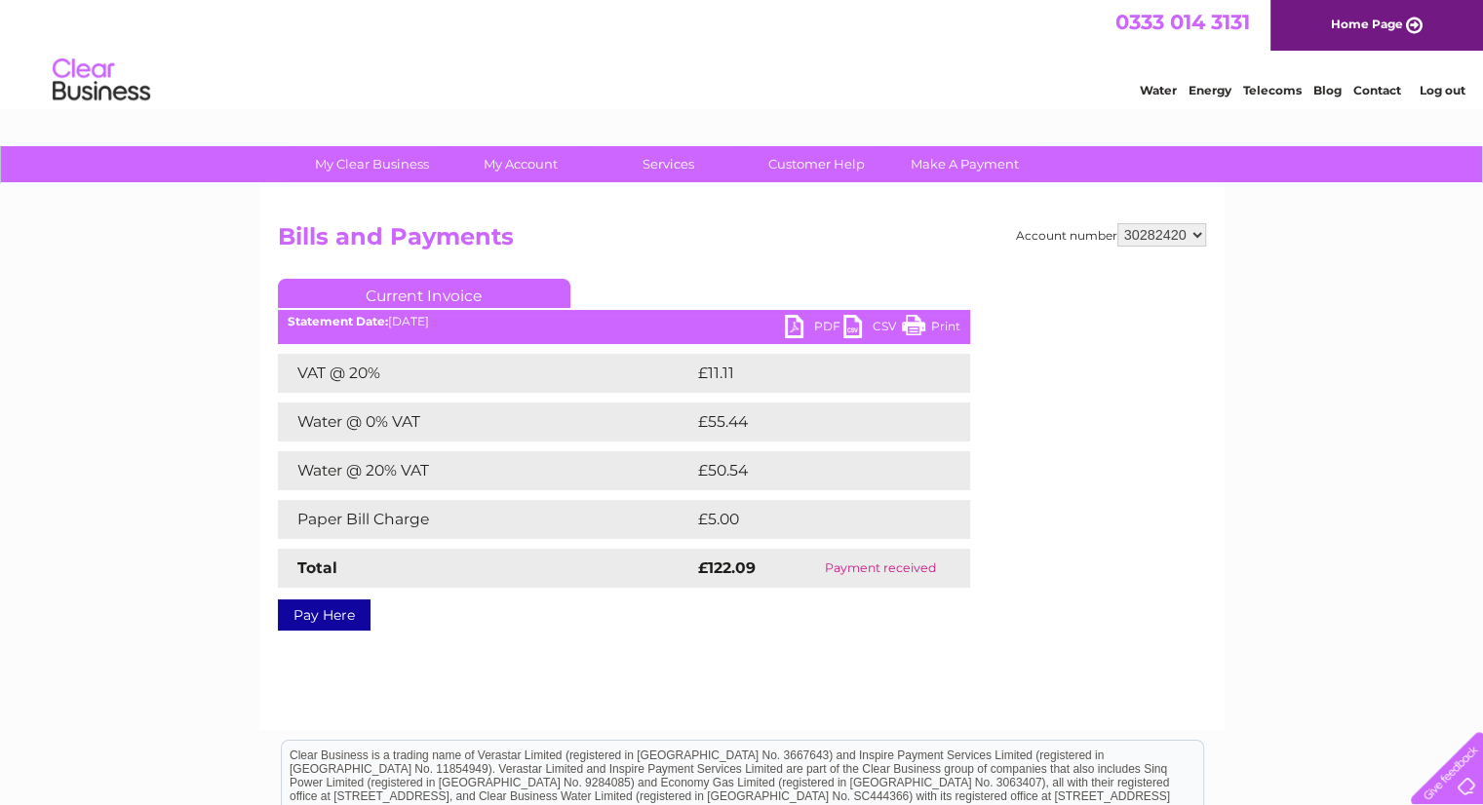
click at [818, 313] on ul "Current Invoice" at bounding box center [624, 297] width 692 height 36
click at [818, 318] on link "PDF" at bounding box center [814, 329] width 58 height 28
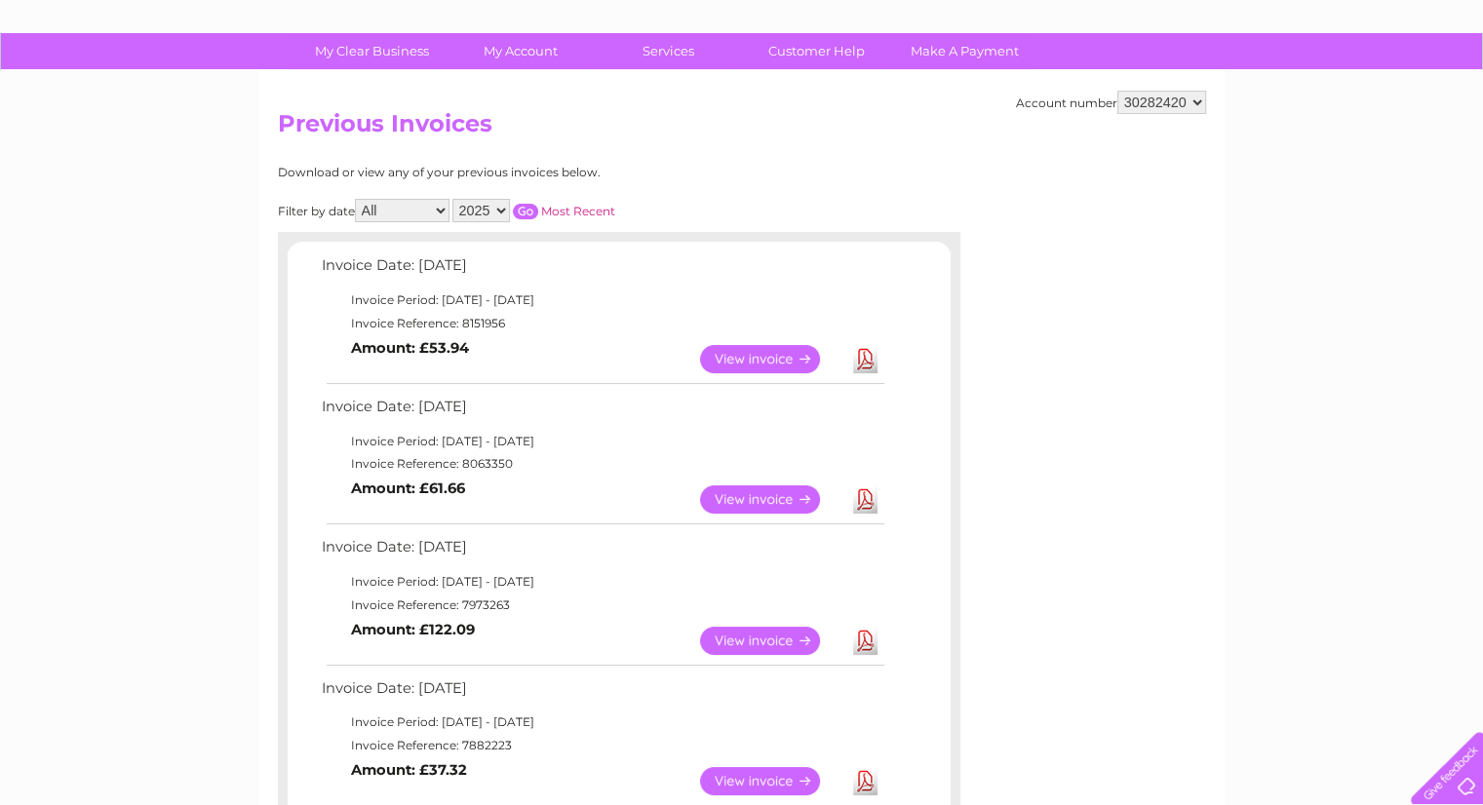
scroll to position [97, 0]
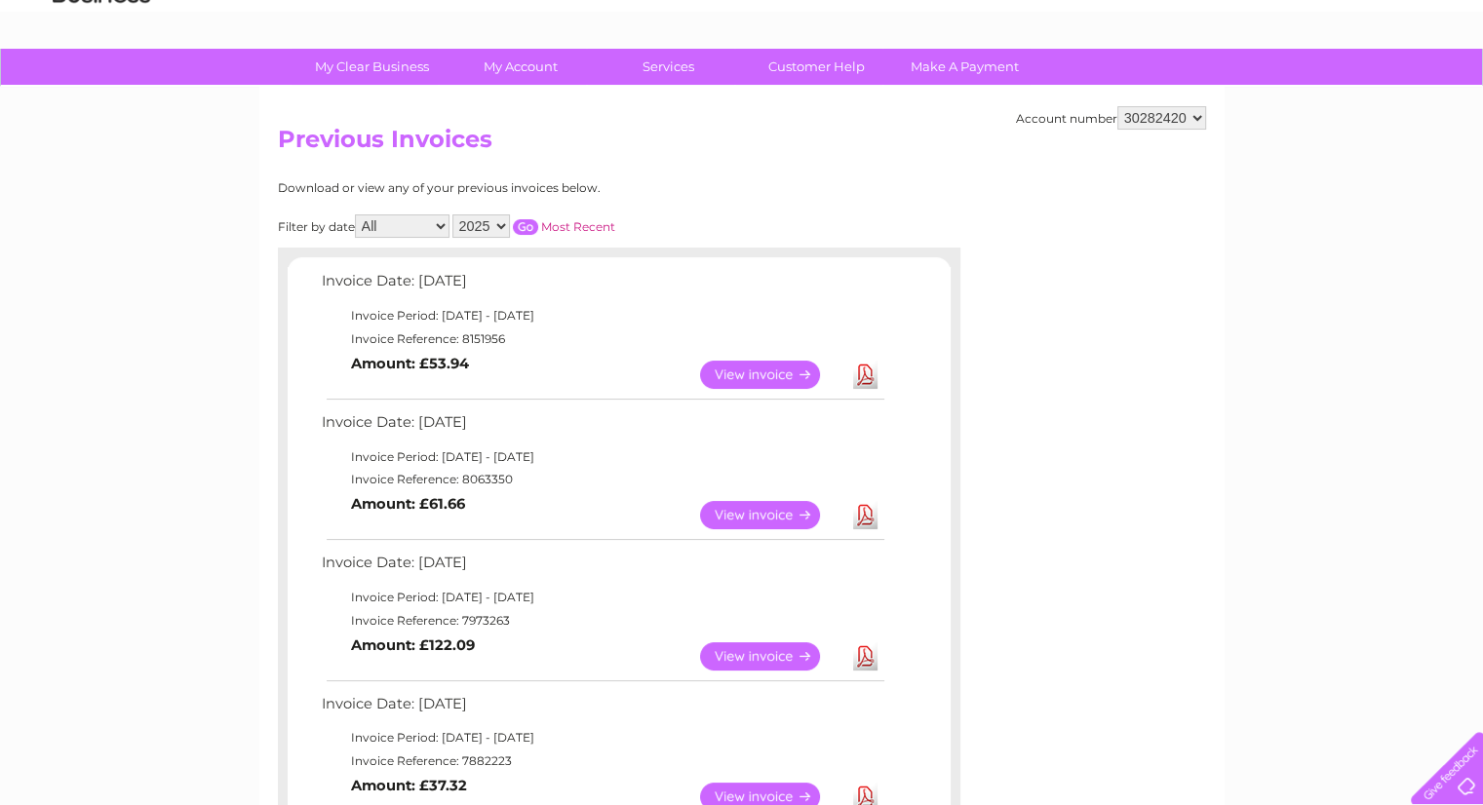
click at [733, 512] on link "View" at bounding box center [771, 515] width 143 height 28
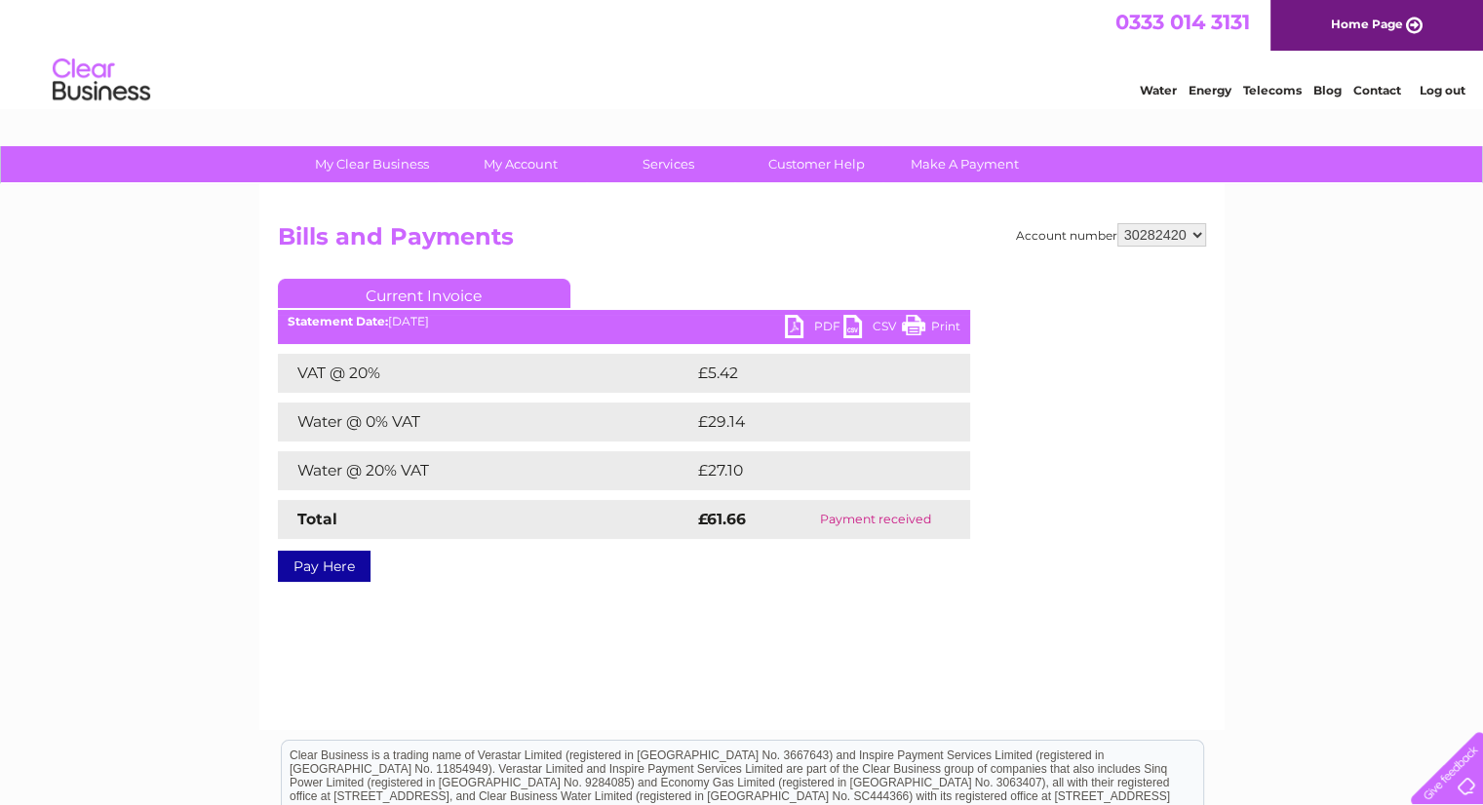
click at [814, 316] on div "Current Invoice PDF CSV Print Statement Date: 02/09/2025" at bounding box center [624, 426] width 692 height 295
click at [810, 332] on link "PDF" at bounding box center [814, 329] width 58 height 28
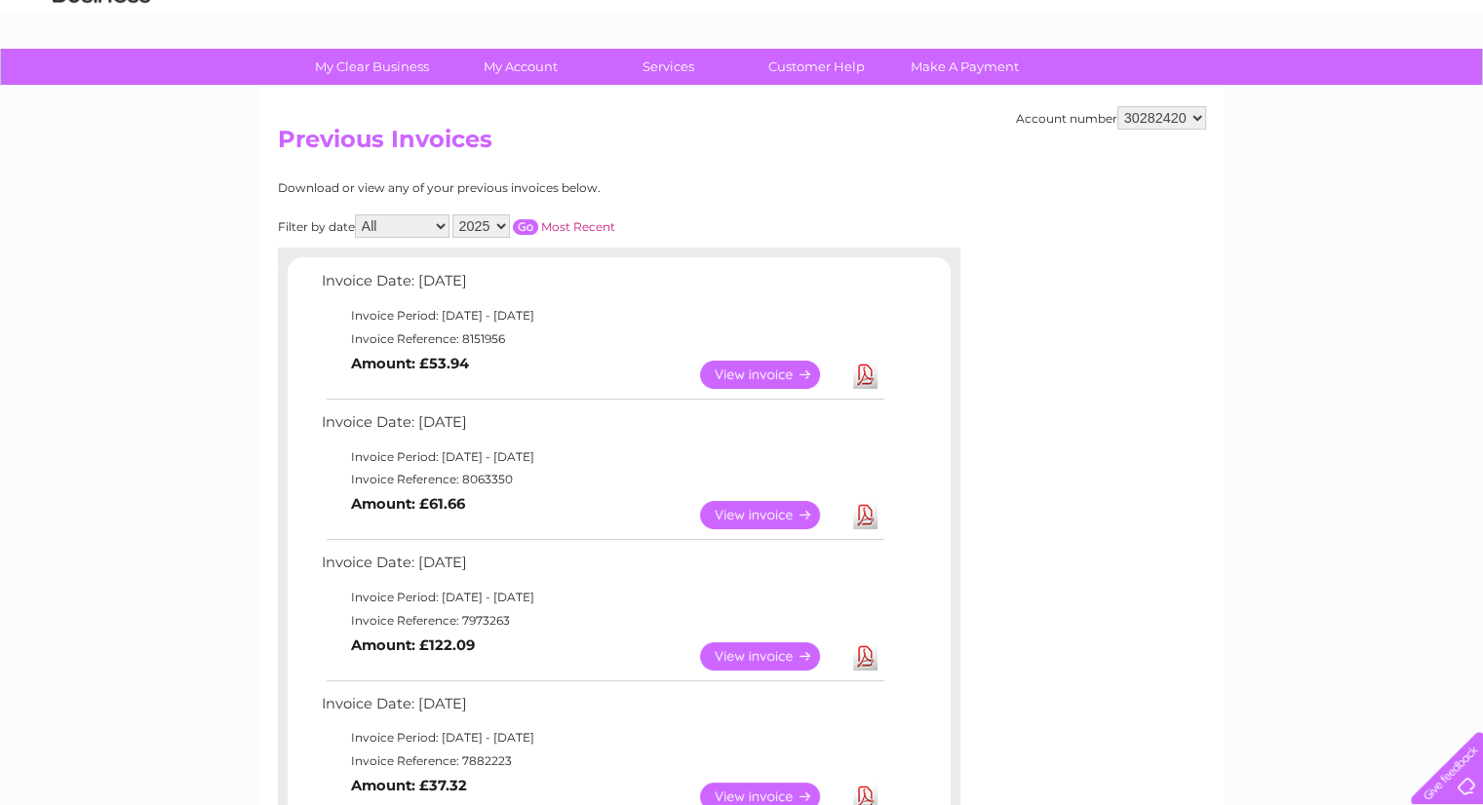
click at [745, 374] on link "View" at bounding box center [771, 375] width 143 height 28
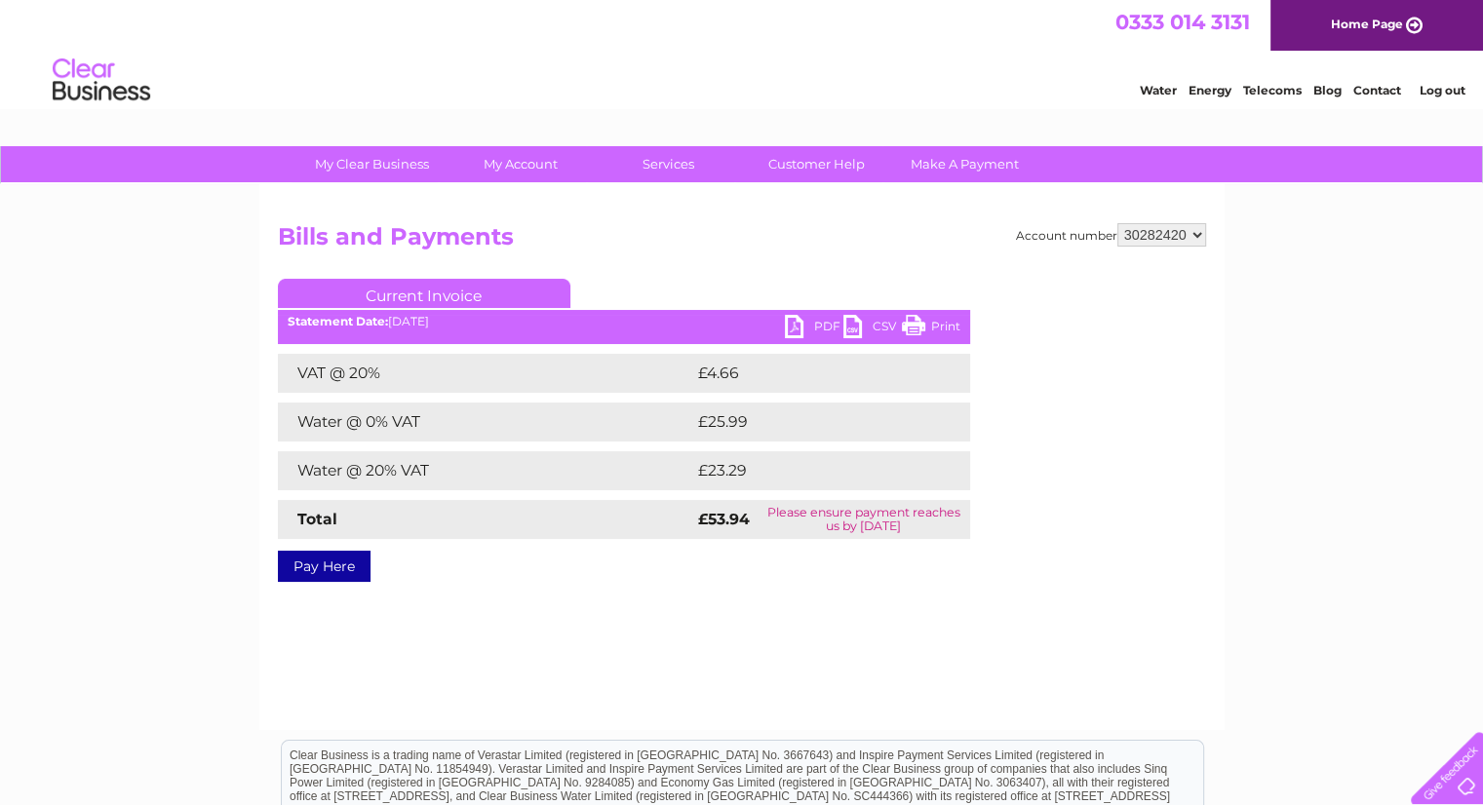
click at [798, 327] on link "PDF" at bounding box center [814, 329] width 58 height 28
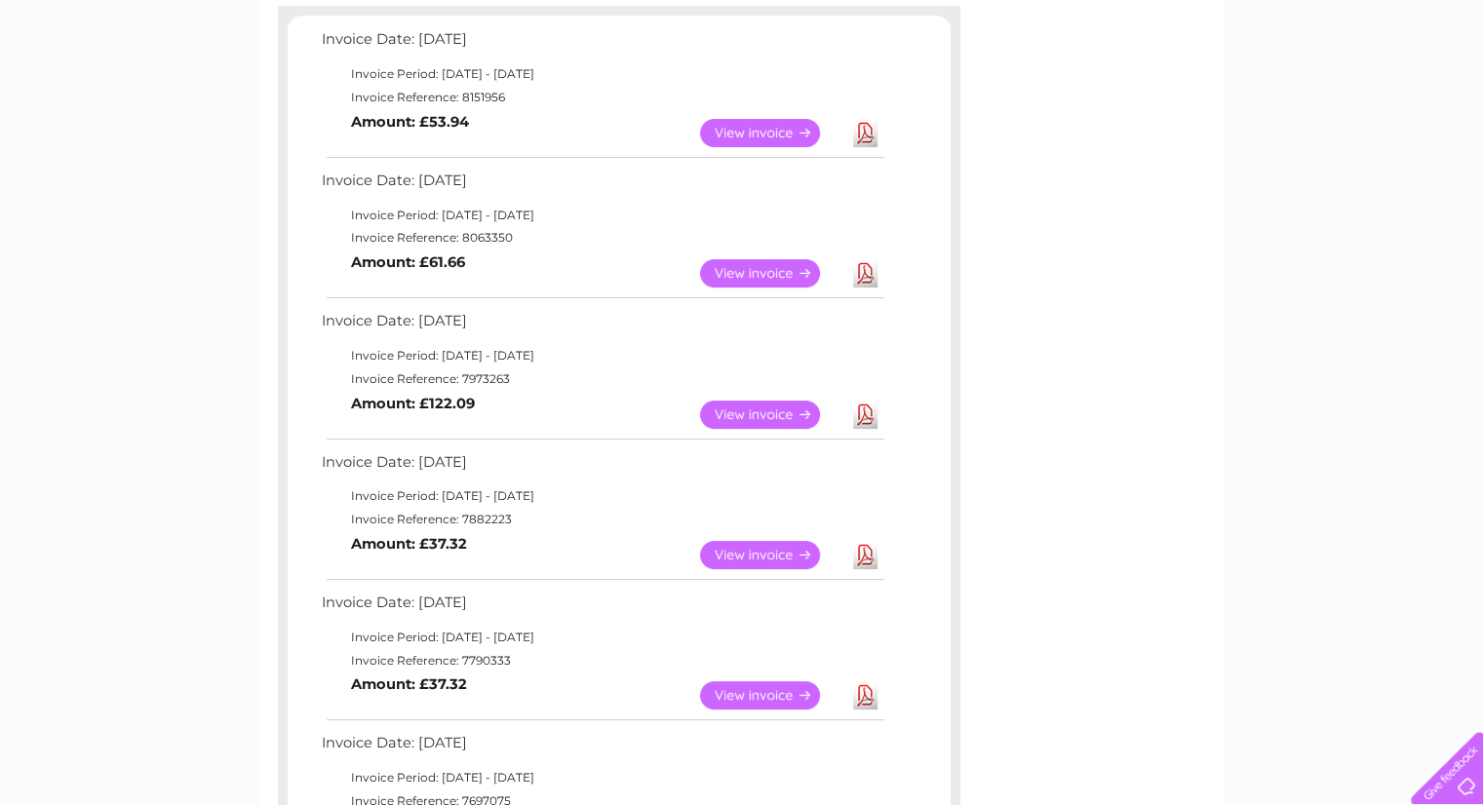
scroll to position [292, 0]
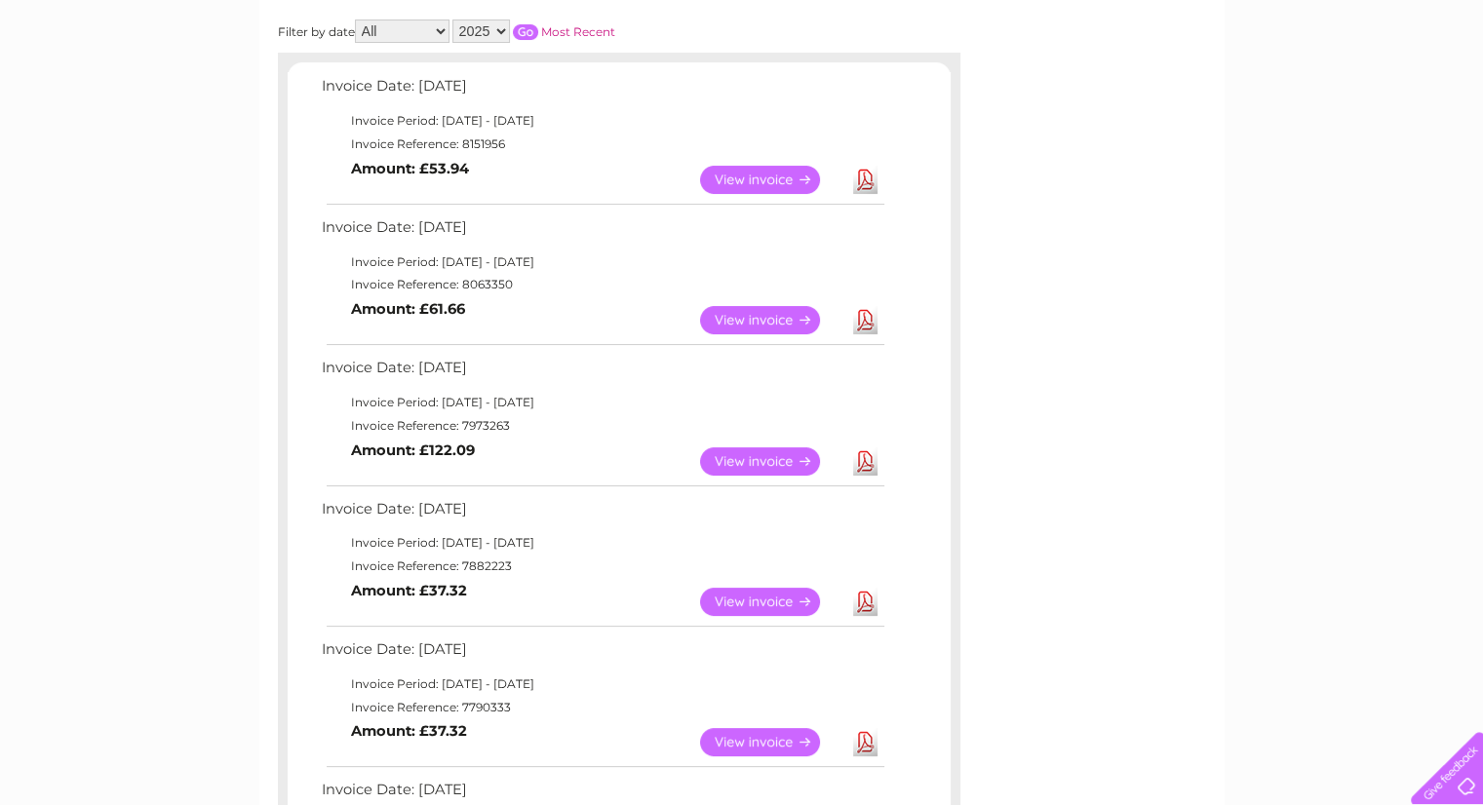
click at [790, 317] on link "View" at bounding box center [771, 320] width 143 height 28
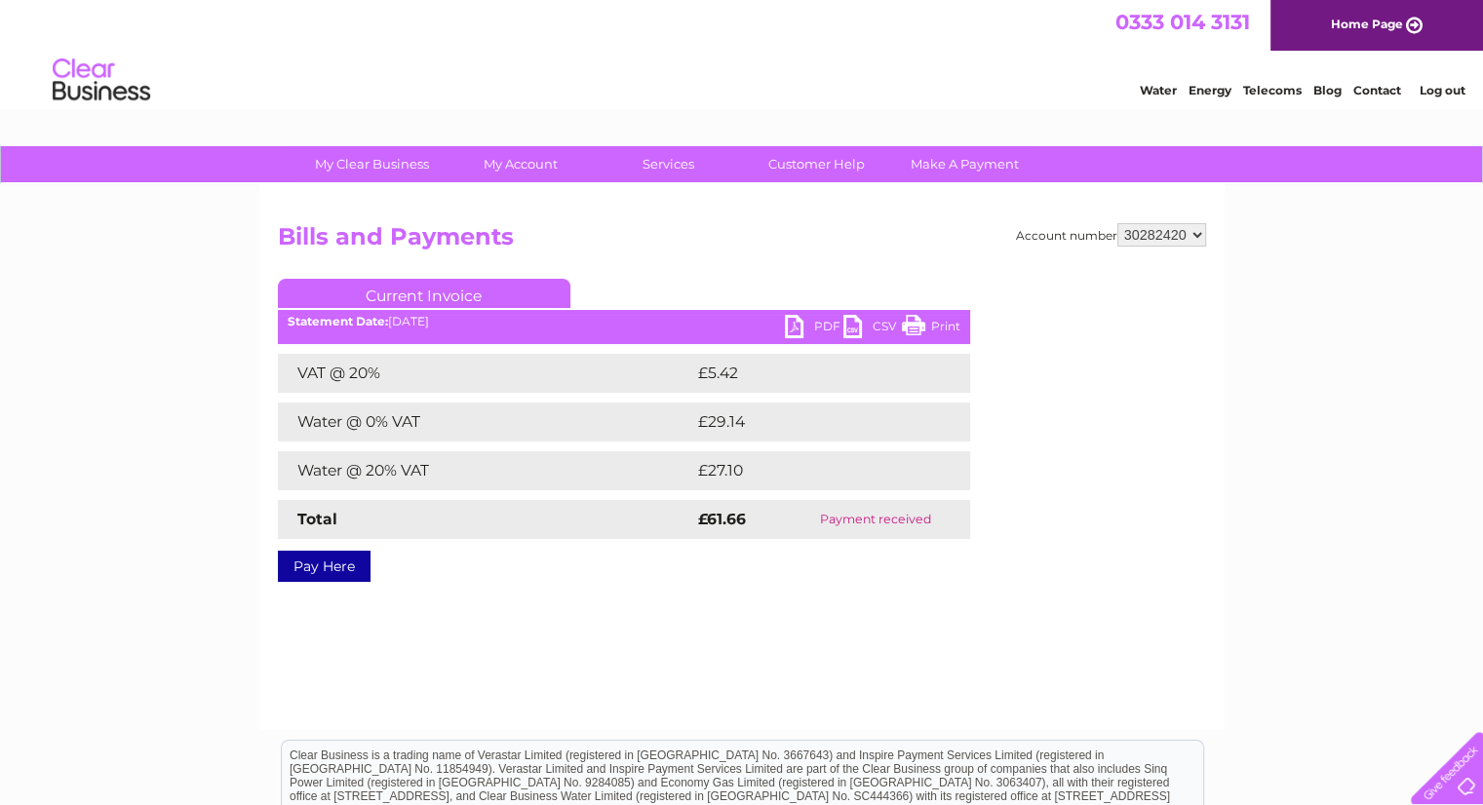
click at [823, 321] on link "PDF" at bounding box center [814, 329] width 58 height 28
